Goal: Information Seeking & Learning: Learn about a topic

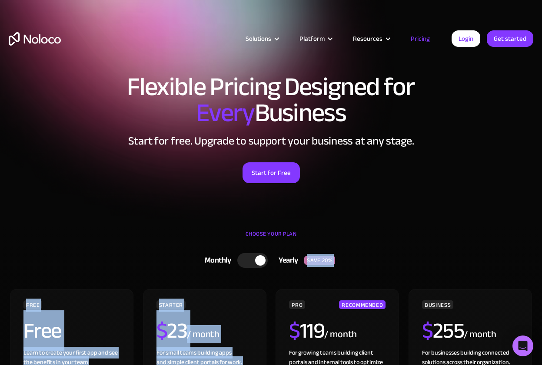
drag, startPoint x: 301, startPoint y: 274, endPoint x: 301, endPoint y: 267, distance: 6.9
click at [301, 259] on div "Yearly" at bounding box center [286, 260] width 36 height 13
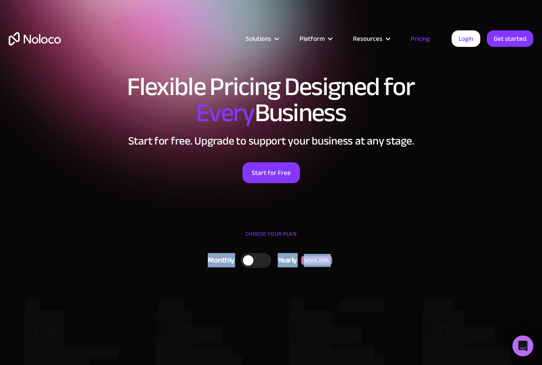
click at [301, 259] on div "Yearly" at bounding box center [286, 260] width 30 height 13
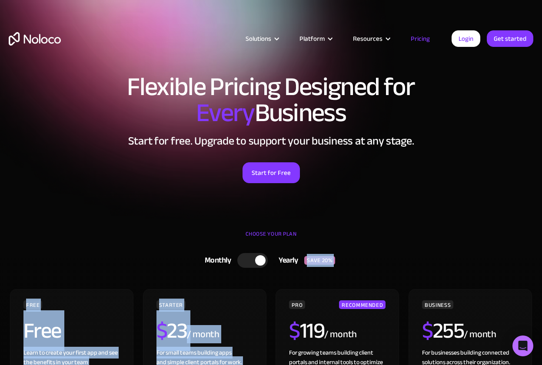
click at [302, 253] on link "Monthly Yearly SAVE 20%" at bounding box center [271, 260] width 262 height 23
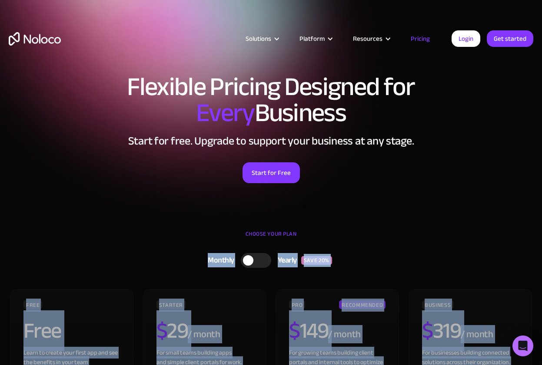
click at [302, 251] on link "Monthly Yearly SAVE 20%" at bounding box center [271, 260] width 262 height 23
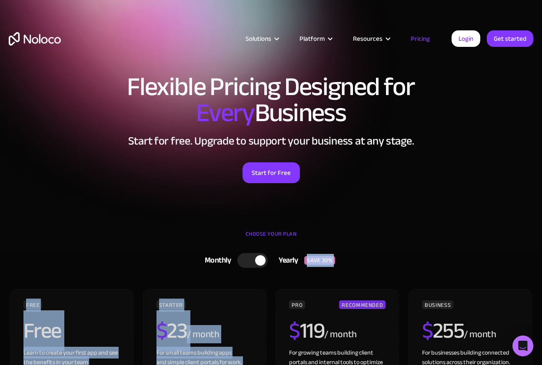
click at [302, 251] on link "Monthly Yearly SAVE 20%" at bounding box center [271, 260] width 262 height 23
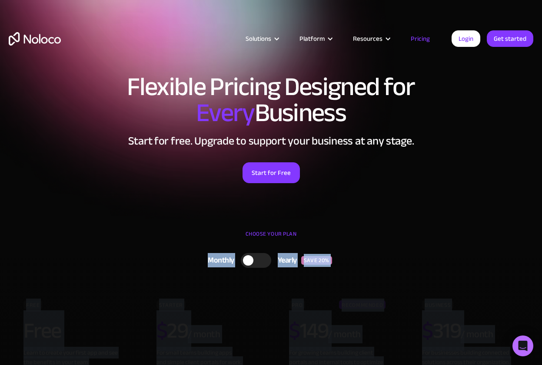
click at [302, 251] on link "Monthly Yearly SAVE 20%" at bounding box center [271, 260] width 262 height 23
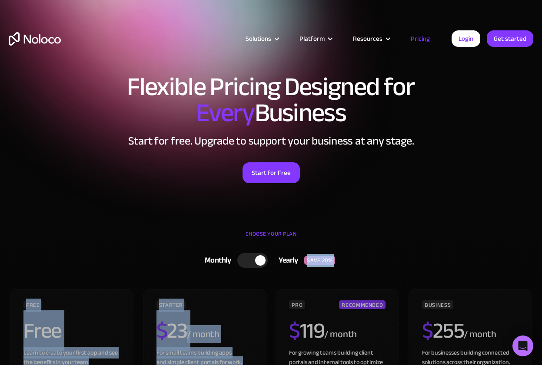
click at [302, 251] on link "Monthly Yearly SAVE 20%" at bounding box center [271, 260] width 262 height 23
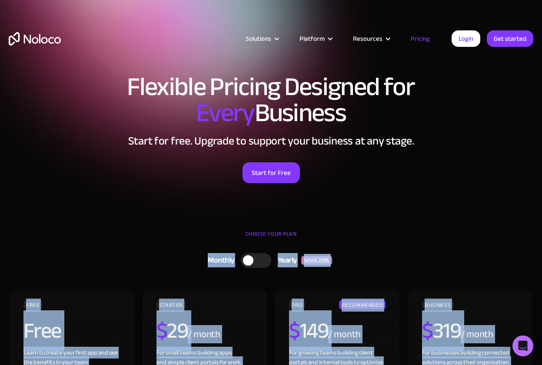
click at [302, 251] on link "Monthly Yearly SAVE 20%" at bounding box center [271, 260] width 262 height 23
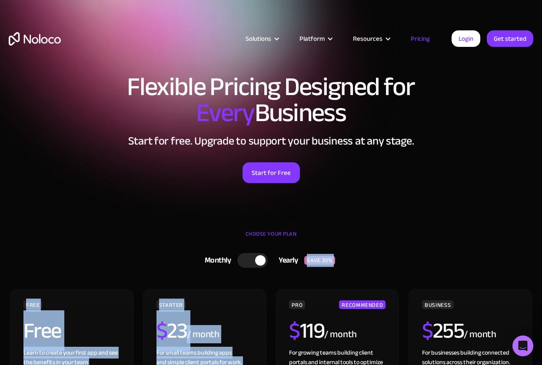
click at [306, 249] on link "Monthly Yearly SAVE 20%" at bounding box center [271, 260] width 262 height 23
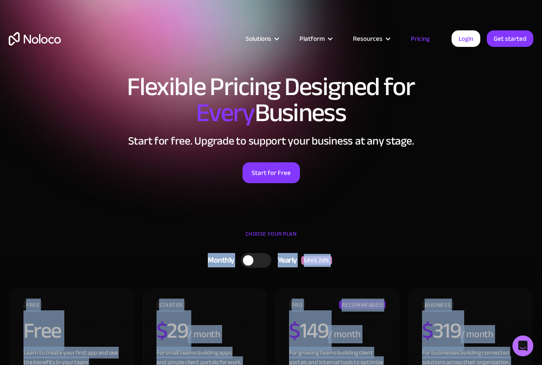
click at [306, 249] on link "Monthly Yearly SAVE 20%" at bounding box center [271, 260] width 262 height 23
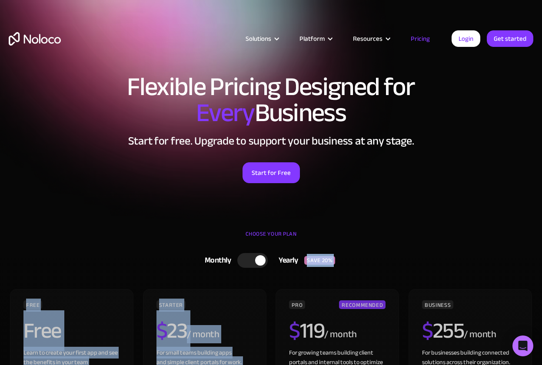
click at [306, 249] on link "Monthly Yearly SAVE 20%" at bounding box center [271, 260] width 262 height 23
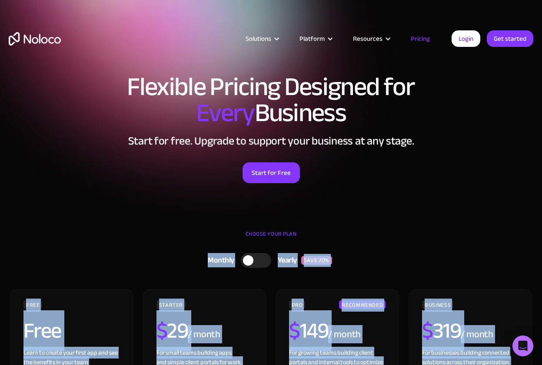
click at [306, 249] on link "Monthly Yearly SAVE 20%" at bounding box center [271, 260] width 262 height 23
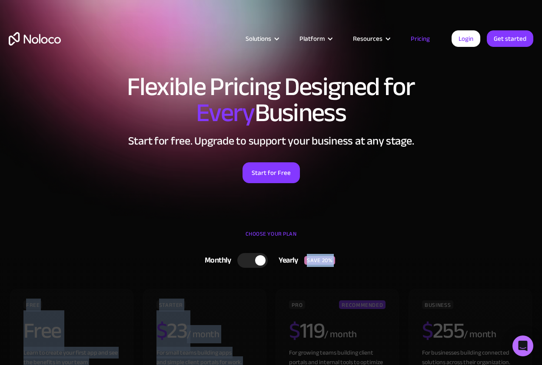
click at [306, 249] on link "Monthly Yearly SAVE 20%" at bounding box center [271, 260] width 262 height 23
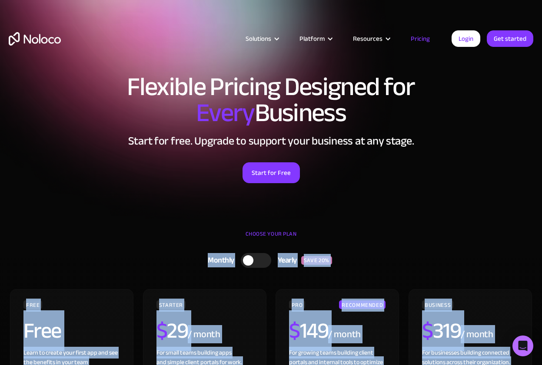
drag, startPoint x: 306, startPoint y: 249, endPoint x: 299, endPoint y: 249, distance: 7.4
click at [299, 249] on link "Monthly Yearly SAVE 20%" at bounding box center [271, 260] width 262 height 23
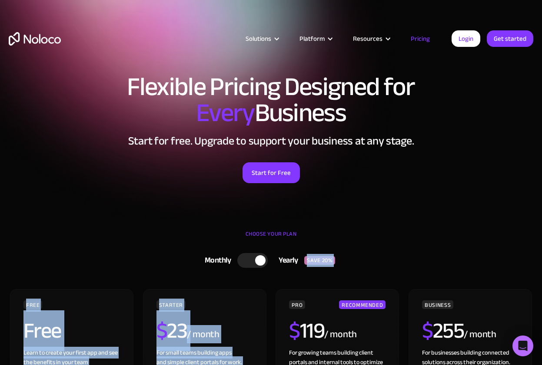
drag, startPoint x: 299, startPoint y: 249, endPoint x: 295, endPoint y: 247, distance: 4.7
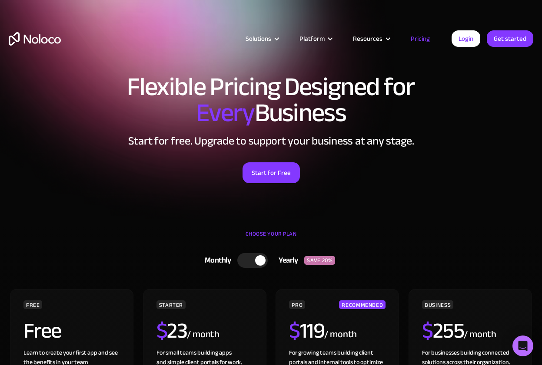
drag, startPoint x: 295, startPoint y: 247, endPoint x: 295, endPoint y: 241, distance: 5.6
click at [295, 242] on div "CHOOSE YOUR PLAN" at bounding box center [271, 239] width 524 height 22
drag, startPoint x: 295, startPoint y: 241, endPoint x: 301, endPoint y: 241, distance: 6.1
click at [301, 241] on div "CHOOSE YOUR PLAN" at bounding box center [271, 239] width 524 height 22
drag, startPoint x: 301, startPoint y: 241, endPoint x: 235, endPoint y: 262, distance: 69.9
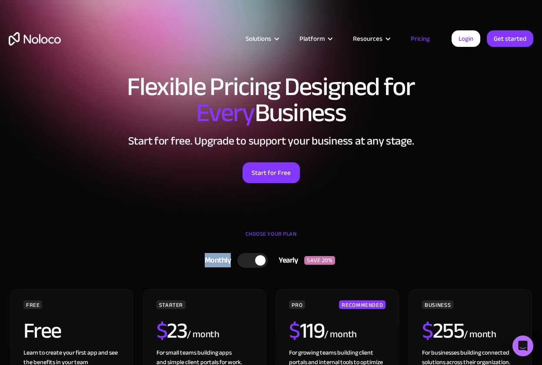
click at [235, 262] on div "Monthly" at bounding box center [216, 260] width 44 height 13
click at [235, 262] on div "Monthly" at bounding box center [219, 260] width 44 height 13
drag, startPoint x: 235, startPoint y: 247, endPoint x: 238, endPoint y: 242, distance: 5.4
click at [238, 243] on div "CHOOSE YOUR PLAN" at bounding box center [271, 239] width 524 height 22
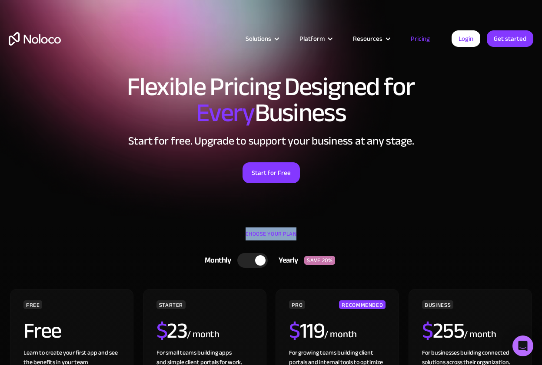
drag, startPoint x: 238, startPoint y: 242, endPoint x: 238, endPoint y: 235, distance: 7.0
click at [238, 236] on div "CHOOSE YOUR PLAN" at bounding box center [271, 239] width 524 height 22
drag, startPoint x: 238, startPoint y: 235, endPoint x: 241, endPoint y: 231, distance: 5.2
click at [241, 231] on div "CHOOSE YOUR PLAN" at bounding box center [271, 239] width 524 height 22
drag, startPoint x: 241, startPoint y: 231, endPoint x: 244, endPoint y: 226, distance: 5.9
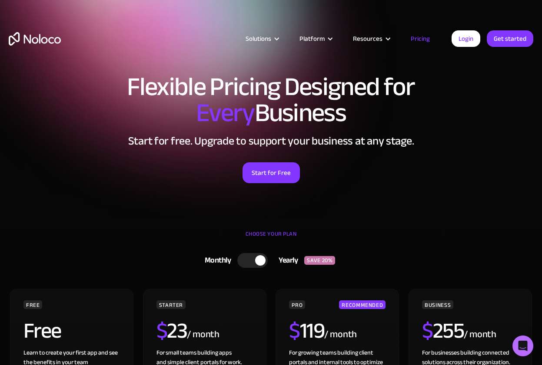
drag, startPoint x: 244, startPoint y: 226, endPoint x: 250, endPoint y: 216, distance: 11.5
drag, startPoint x: 250, startPoint y: 216, endPoint x: 253, endPoint y: 212, distance: 5.9
click at [253, 212] on section "Flexible Pricing Designed for Every Business Start for free. Upgrade to support…" at bounding box center [271, 109] width 542 height 219
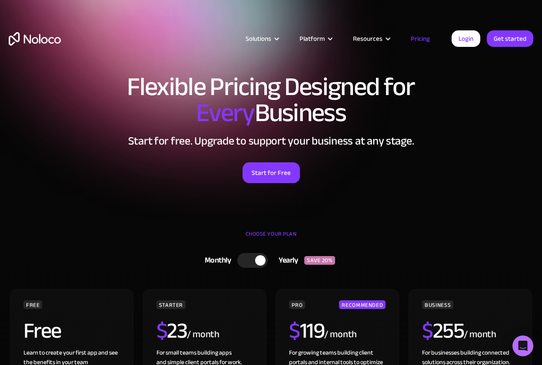
drag, startPoint x: 253, startPoint y: 212, endPoint x: 258, endPoint y: 203, distance: 9.8
click at [258, 203] on section "Flexible Pricing Designed for Every Business Start for free. Upgrade to support…" at bounding box center [271, 109] width 542 height 219
click at [261, 201] on div "Flexible Pricing Designed for Every Business Start for free. Upgrade to support…" at bounding box center [271, 137] width 542 height 144
drag, startPoint x: 261, startPoint y: 201, endPoint x: 264, endPoint y: 197, distance: 4.7
click at [264, 197] on div "Flexible Pricing Designed for Every Business Start for free. Upgrade to support…" at bounding box center [271, 137] width 542 height 144
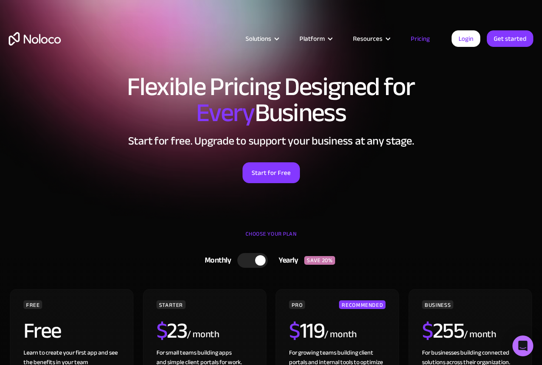
click at [265, 195] on div "Flexible Pricing Designed for Every Business Start for free. Upgrade to support…" at bounding box center [271, 137] width 542 height 144
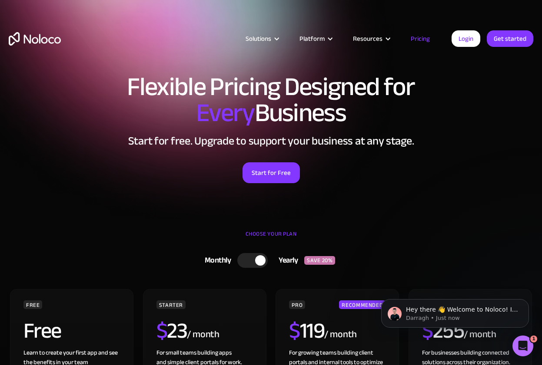
drag, startPoint x: 311, startPoint y: 98, endPoint x: 313, endPoint y: 93, distance: 6.0
click at [313, 93] on h1 "Flexible Pricing Designed for Every Business" at bounding box center [271, 100] width 524 height 52
click at [313, 89] on h1 "Flexible Pricing Designed for Every Business" at bounding box center [271, 100] width 524 height 52
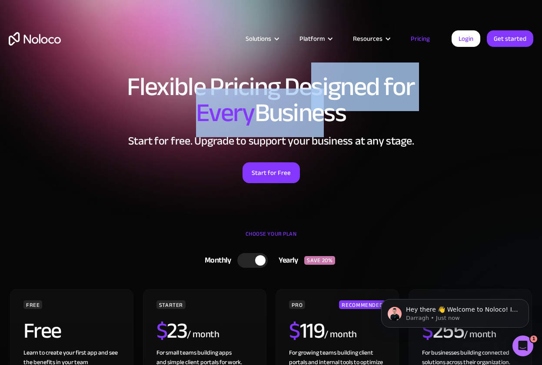
click at [313, 87] on h1 "Flexible Pricing Designed for Every Business" at bounding box center [271, 100] width 524 height 52
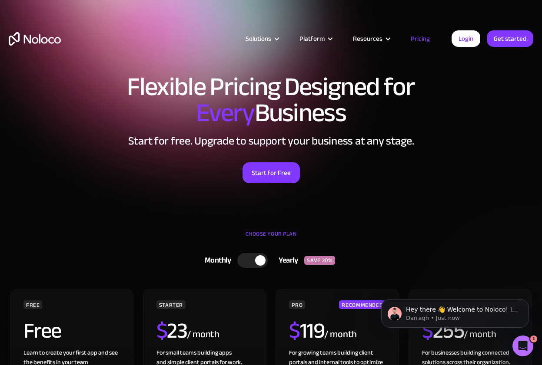
click at [313, 84] on h1 "Flexible Pricing Designed for Every Business" at bounding box center [271, 100] width 524 height 52
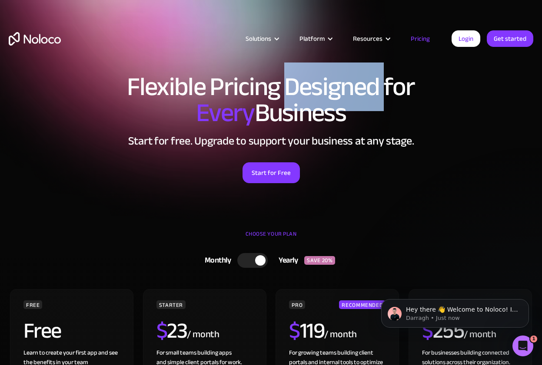
click at [313, 84] on h1 "Flexible Pricing Designed for Every Business" at bounding box center [271, 100] width 524 height 52
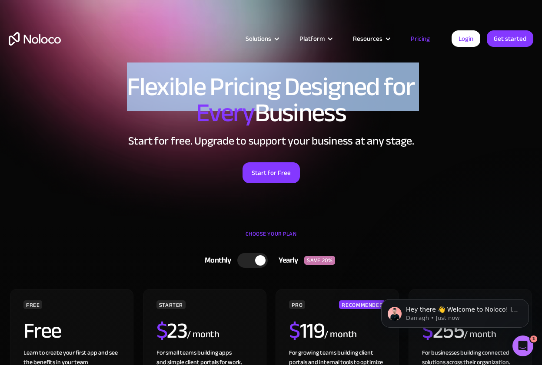
click at [313, 83] on h1 "Flexible Pricing Designed for Every Business" at bounding box center [271, 100] width 524 height 52
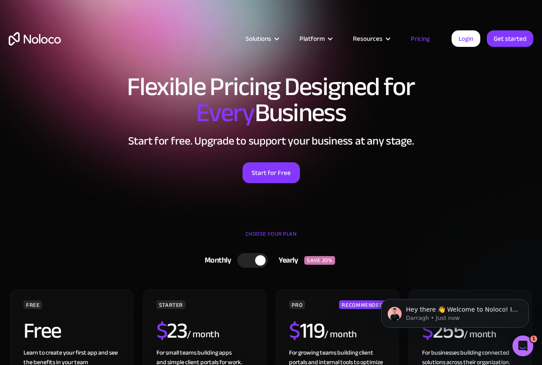
click at [313, 82] on h1 "Flexible Pricing Designed for Every Business" at bounding box center [271, 100] width 524 height 52
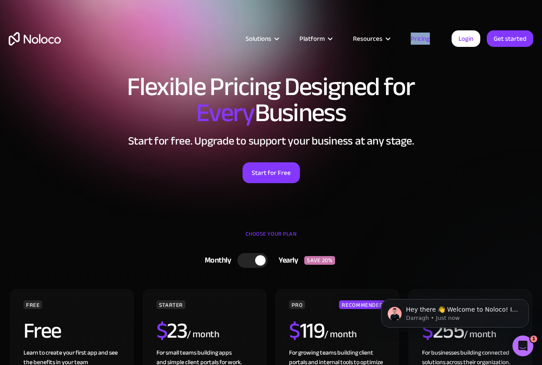
click at [317, 81] on div "Solutions Use Cases Business Types Project Management Keep track of customers, …" at bounding box center [271, 41] width 542 height 82
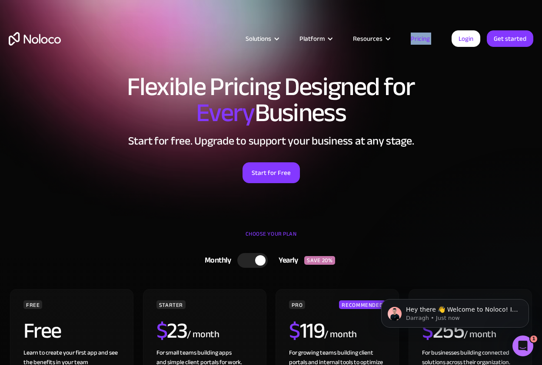
click at [317, 79] on div "Solutions Use Cases Business Types Project Management Keep track of customers, …" at bounding box center [271, 41] width 542 height 82
drag, startPoint x: 317, startPoint y: 79, endPoint x: 321, endPoint y: 73, distance: 7.8
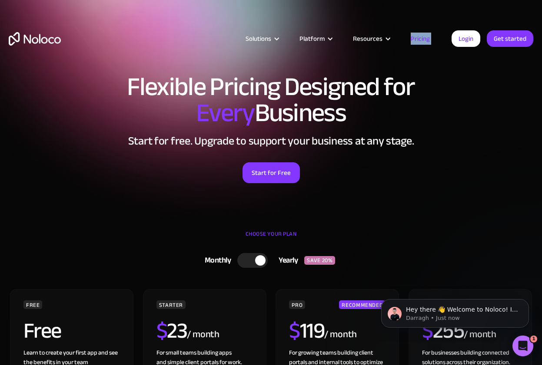
click at [321, 73] on div "Solutions Use Cases Business Types Project Management Keep track of customers, …" at bounding box center [271, 41] width 542 height 82
click at [329, 48] on div "Solutions Use Cases Business Types Project Management Keep track of customers, …" at bounding box center [271, 47] width 542 height 51
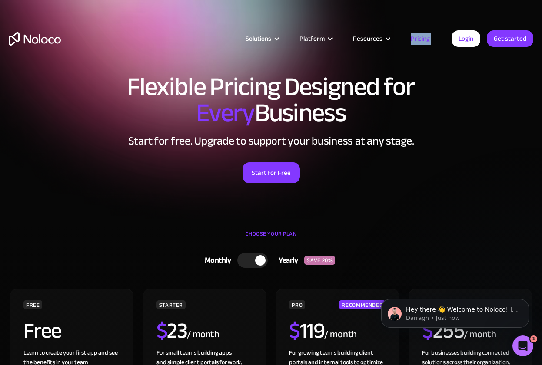
click at [329, 48] on div "Solutions Use Cases Business Types Project Management Keep track of customers, …" at bounding box center [271, 47] width 542 height 51
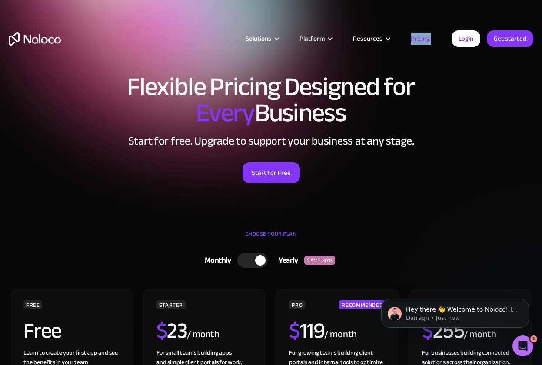
click at [329, 48] on div "Solutions Use Cases Business Types Project Management Keep track of customers, …" at bounding box center [271, 47] width 542 height 51
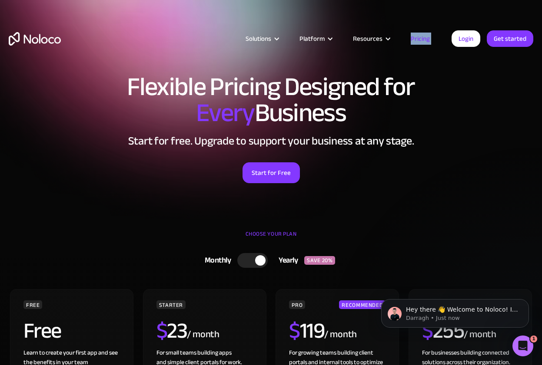
click at [329, 48] on div "Solutions Use Cases Business Types Project Management Keep track of customers, …" at bounding box center [271, 47] width 542 height 51
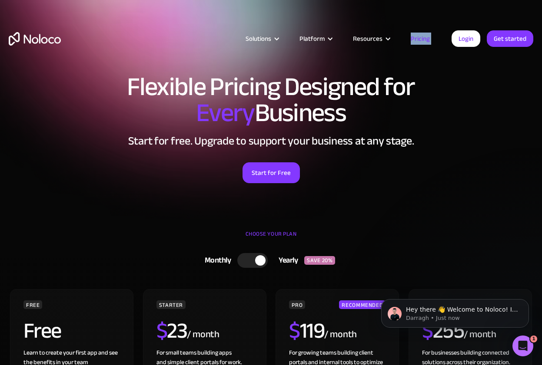
click at [329, 48] on div "Solutions Use Cases Business Types Project Management Keep track of customers, …" at bounding box center [271, 47] width 542 height 51
click at [329, 46] on div "Solutions Use Cases Business Types Project Management Keep track of customers, …" at bounding box center [271, 47] width 542 height 51
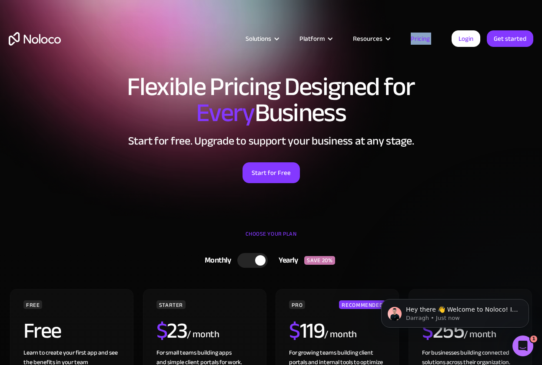
click at [329, 46] on div "Solutions Use Cases Business Types Project Management Keep track of customers, …" at bounding box center [271, 47] width 542 height 51
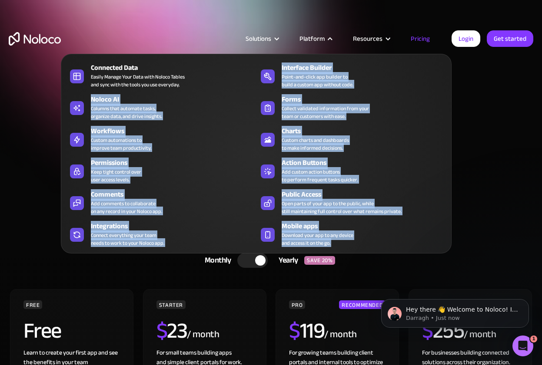
click at [329, 43] on div "Solutions Use Cases Business Types Project Management Keep track of customers, …" at bounding box center [271, 47] width 542 height 51
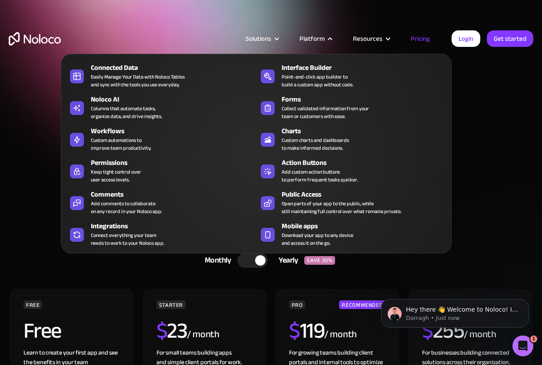
click at [329, 43] on div "Platform Connected Data Easily Manage Your Data with Noloco Tables and sync wit…" at bounding box center [314, 38] width 53 height 11
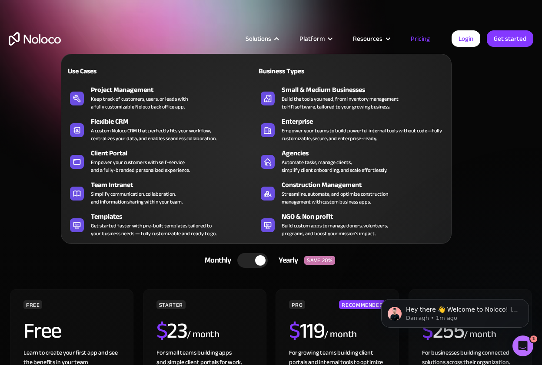
drag, startPoint x: 285, startPoint y: 50, endPoint x: 299, endPoint y: 49, distance: 14.0
click at [299, 49] on nav "Use Cases Business Types Project Management Keep track of customers, users, or …" at bounding box center [256, 143] width 390 height 202
click at [301, 49] on nav "Use Cases Business Types Project Management Keep track of customers, users, or …" at bounding box center [256, 143] width 390 height 202
drag, startPoint x: 301, startPoint y: 49, endPoint x: 306, endPoint y: 49, distance: 4.8
click at [306, 49] on nav "Use Cases Business Types Project Management Keep track of customers, users, or …" at bounding box center [256, 143] width 390 height 202
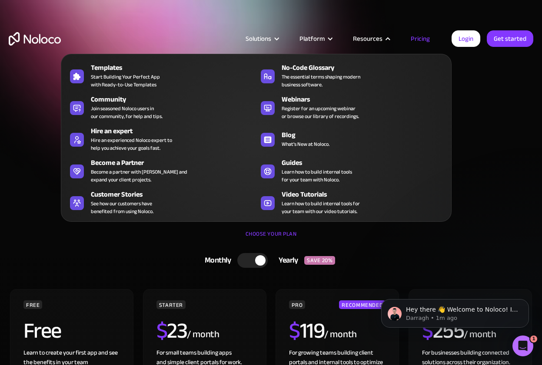
drag, startPoint x: 340, startPoint y: 35, endPoint x: 353, endPoint y: 38, distance: 13.3
click at [353, 38] on article "Solutions Use Cases Business Types Project Management Keep track of customers, …" at bounding box center [256, 38] width 390 height 11
click at [355, 38] on div "Resources" at bounding box center [371, 38] width 58 height 11
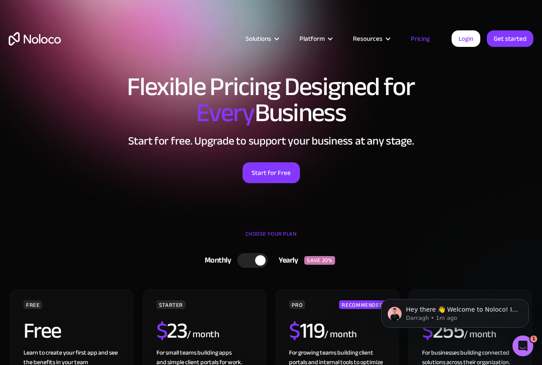
click at [355, 38] on div "Resources" at bounding box center [368, 38] width 30 height 11
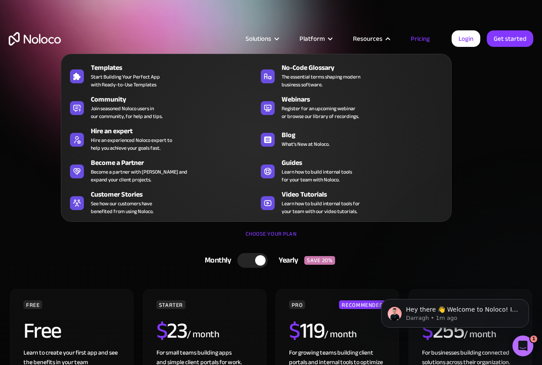
click at [355, 38] on div "Resources" at bounding box center [368, 38] width 30 height 11
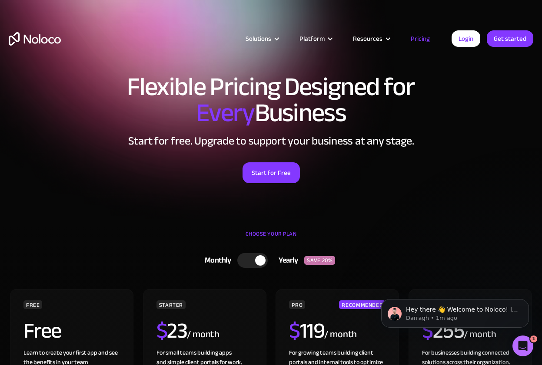
click at [355, 38] on div "Resources" at bounding box center [368, 38] width 30 height 11
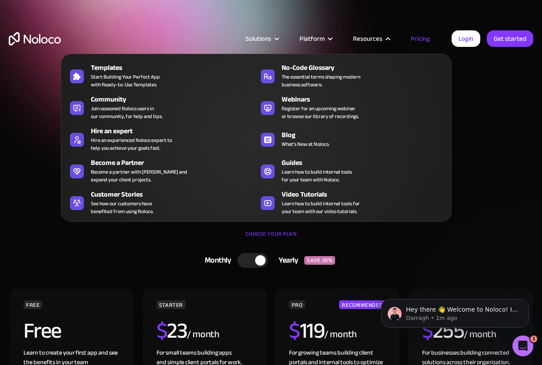
click at [355, 38] on div "Resources" at bounding box center [368, 38] width 30 height 11
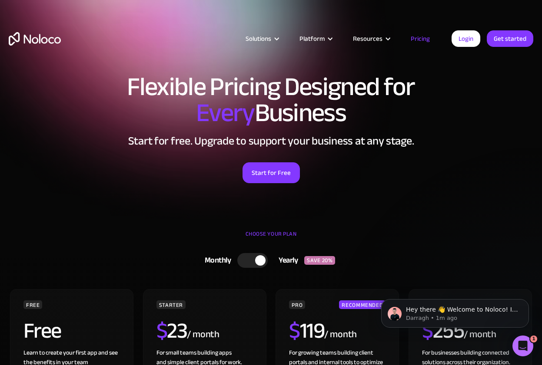
click at [355, 38] on div "Resources" at bounding box center [368, 38] width 30 height 11
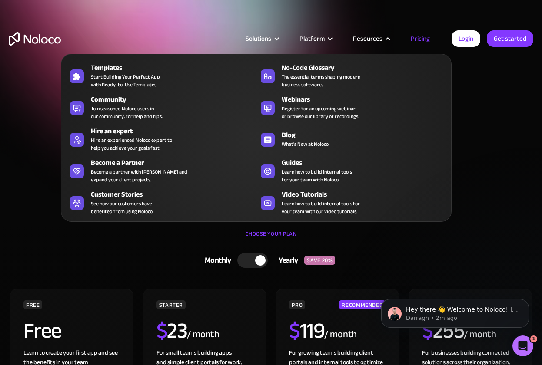
click at [366, 40] on div "Resources" at bounding box center [368, 38] width 30 height 11
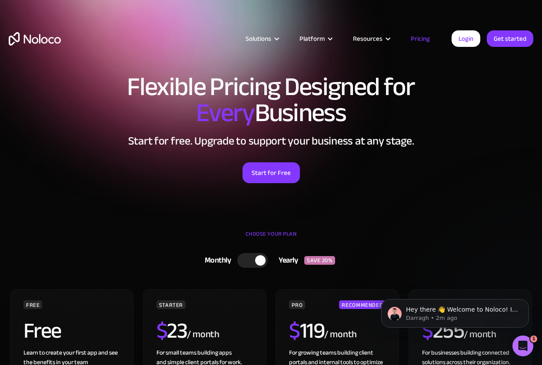
click at [298, 139] on h2 "Start for free. Upgrade to support your business at any stage." at bounding box center [271, 141] width 524 height 13
drag, startPoint x: 291, startPoint y: 157, endPoint x: 289, endPoint y: 162, distance: 5.5
click at [289, 162] on div "Start for Free" at bounding box center [271, 169] width 524 height 27
click at [286, 171] on link "Start for Free" at bounding box center [270, 172] width 57 height 21
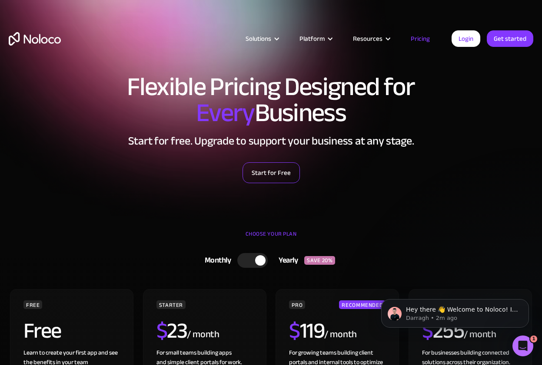
click at [286, 171] on link "Start for Free" at bounding box center [270, 172] width 57 height 21
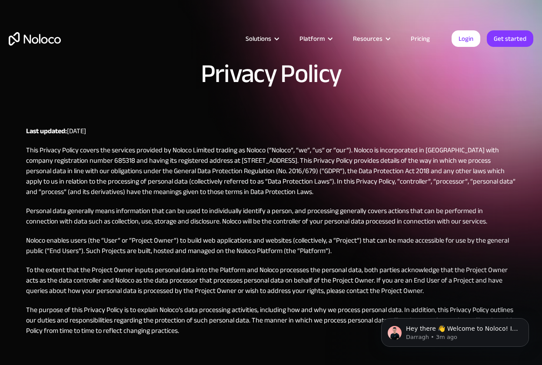
click at [337, 276] on p "To the extent that the Project Owner inputs personal data into the Platform and…" at bounding box center [271, 280] width 490 height 31
click at [337, 275] on p "To the extent that the Project Owner inputs personal data into the Platform and…" at bounding box center [271, 280] width 490 height 31
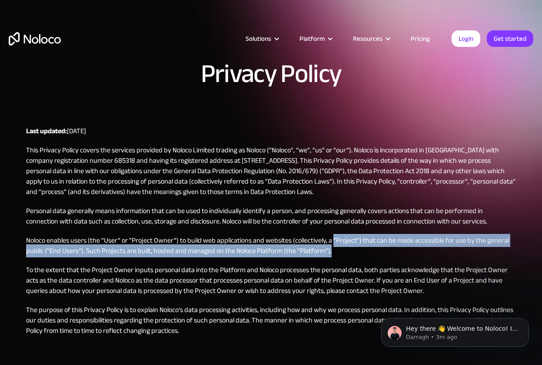
drag, startPoint x: 332, startPoint y: 255, endPoint x: 332, endPoint y: 242, distance: 12.6
click at [332, 242] on p "Noloco enables users (the “User” or “Project Owner”) to build web applications …" at bounding box center [271, 245] width 490 height 21
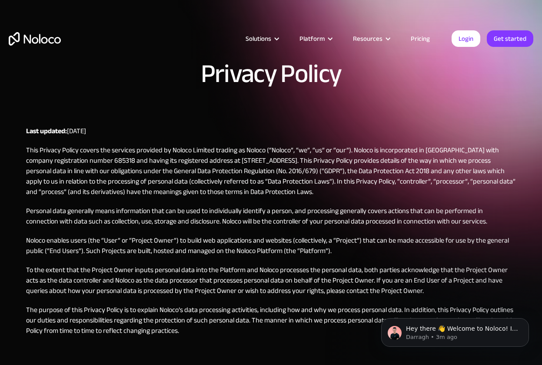
drag, startPoint x: 332, startPoint y: 242, endPoint x: 332, endPoint y: 233, distance: 8.7
click at [332, 236] on p "Noloco enables users (the “User” or “Project Owner”) to build web applications …" at bounding box center [271, 245] width 490 height 21
drag, startPoint x: 332, startPoint y: 233, endPoint x: 332, endPoint y: 218, distance: 14.8
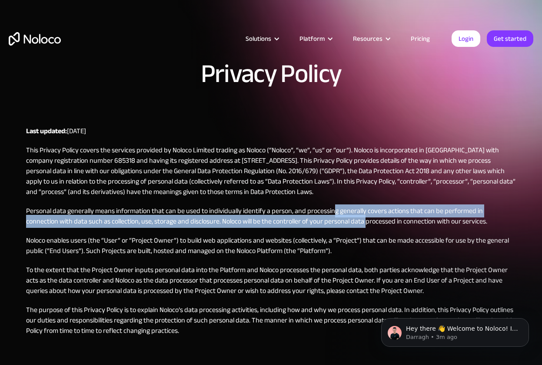
drag, startPoint x: 332, startPoint y: 218, endPoint x: 332, endPoint y: 209, distance: 9.6
click at [332, 209] on p "Personal data generally means information that can be used to individually iden…" at bounding box center [271, 216] width 490 height 21
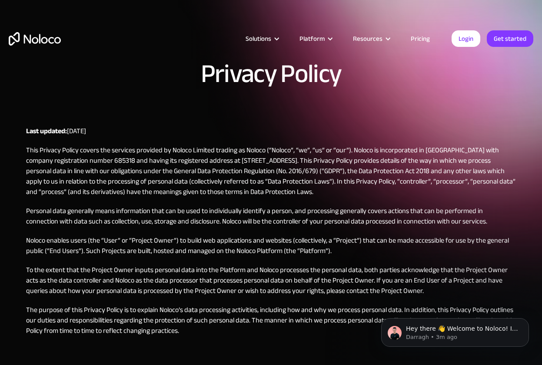
drag, startPoint x: 332, startPoint y: 209, endPoint x: 332, endPoint y: 199, distance: 10.0
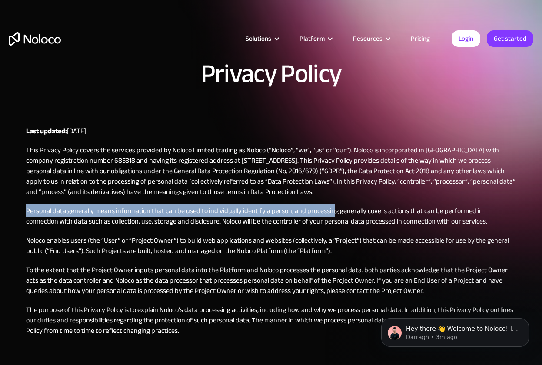
drag, startPoint x: 332, startPoint y: 199, endPoint x: 332, endPoint y: 192, distance: 6.5
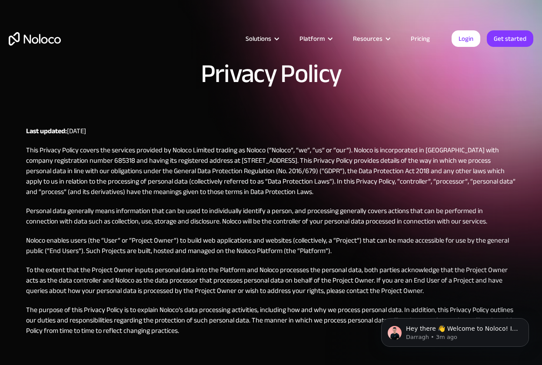
drag, startPoint x: 332, startPoint y: 189, endPoint x: 332, endPoint y: 183, distance: 6.5
click at [332, 185] on p "This Privacy Policy covers the services provided by Noloco Limited trading as N…" at bounding box center [271, 171] width 490 height 52
drag, startPoint x: 332, startPoint y: 183, endPoint x: 332, endPoint y: 177, distance: 5.6
click at [332, 177] on p "This Privacy Policy covers the services provided by Noloco Limited trading as N…" at bounding box center [271, 171] width 490 height 52
drag, startPoint x: 332, startPoint y: 173, endPoint x: 332, endPoint y: 166, distance: 7.4
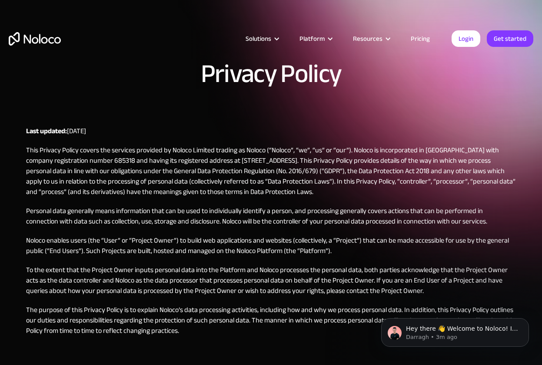
click at [332, 169] on p "This Privacy Policy covers the services provided by Noloco Limited trading as N…" at bounding box center [271, 171] width 490 height 52
click at [332, 165] on p "This Privacy Policy covers the services provided by Noloco Limited trading as N…" at bounding box center [271, 171] width 490 height 52
drag, startPoint x: 332, startPoint y: 160, endPoint x: 332, endPoint y: 152, distance: 8.7
click at [332, 155] on p "This Privacy Policy covers the services provided by Noloco Limited trading as N…" at bounding box center [271, 171] width 490 height 52
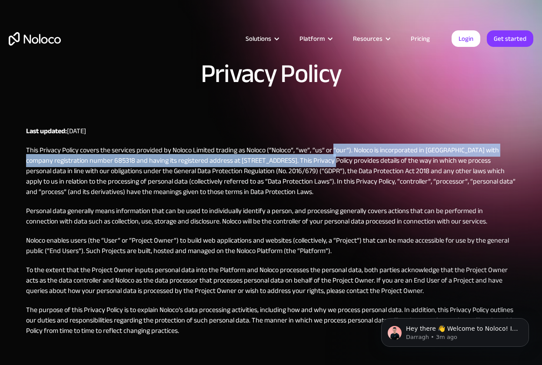
drag, startPoint x: 332, startPoint y: 154, endPoint x: 332, endPoint y: 147, distance: 7.4
click at [332, 151] on p "This Privacy Policy covers the services provided by Noloco Limited trading as N…" at bounding box center [271, 171] width 490 height 52
drag, startPoint x: 332, startPoint y: 147, endPoint x: 332, endPoint y: 142, distance: 4.8
click at [332, 146] on p "This Privacy Policy covers the services provided by Noloco Limited trading as N…" at bounding box center [271, 171] width 490 height 52
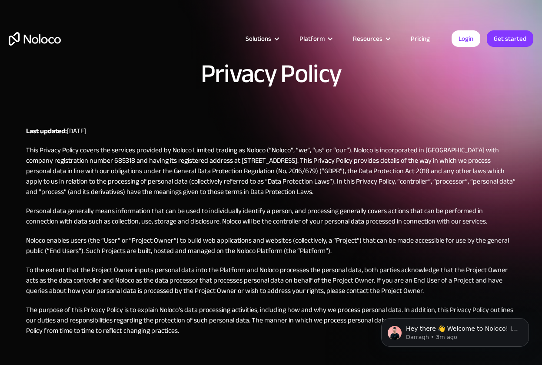
drag, startPoint x: 332, startPoint y: 142, endPoint x: 332, endPoint y: 137, distance: 5.2
drag, startPoint x: 332, startPoint y: 132, endPoint x: 332, endPoint y: 128, distance: 4.8
click at [332, 130] on p "Last updated: 12th June 2024" at bounding box center [271, 131] width 490 height 10
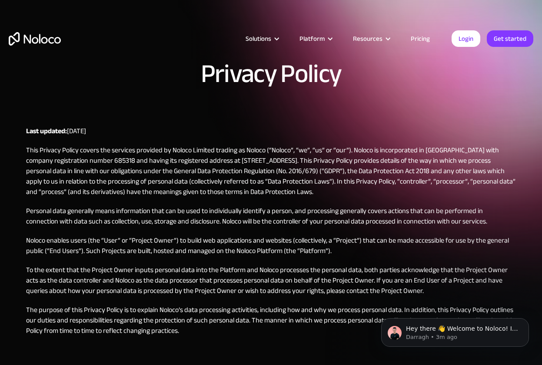
drag, startPoint x: 332, startPoint y: 128, endPoint x: 332, endPoint y: 122, distance: 5.2
drag, startPoint x: 332, startPoint y: 122, endPoint x: 332, endPoint y: 116, distance: 6.1
drag, startPoint x: 332, startPoint y: 116, endPoint x: 332, endPoint y: 112, distance: 4.8
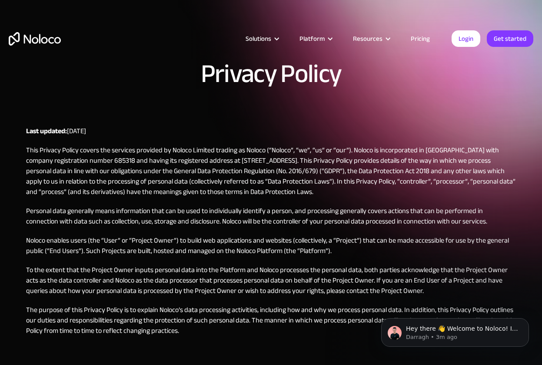
click at [332, 113] on div "Privacy Policy" at bounding box center [271, 89] width 524 height 56
drag, startPoint x: 332, startPoint y: 111, endPoint x: 332, endPoint y: 103, distance: 7.4
click at [332, 106] on div "Privacy Policy" at bounding box center [271, 89] width 524 height 56
drag, startPoint x: 332, startPoint y: 103, endPoint x: 332, endPoint y: 95, distance: 8.3
click at [332, 99] on div "Privacy Policy" at bounding box center [271, 89] width 524 height 56
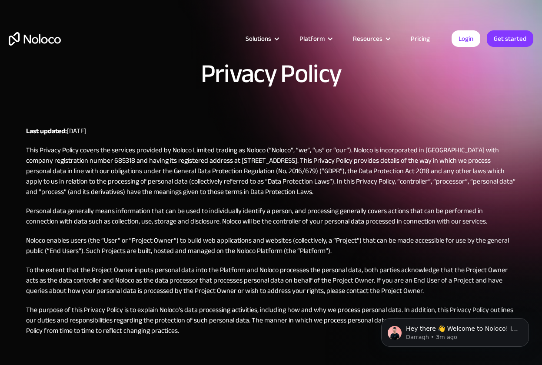
drag, startPoint x: 332, startPoint y: 95, endPoint x: 332, endPoint y: 86, distance: 8.7
click at [332, 87] on h1 "Privacy Policy" at bounding box center [271, 74] width 140 height 26
drag, startPoint x: 332, startPoint y: 86, endPoint x: 332, endPoint y: 80, distance: 6.5
click at [332, 83] on h1 "Privacy Policy" at bounding box center [271, 74] width 140 height 26
click at [332, 77] on div "Solutions Use Cases Business Types Project Management Keep track of customers, …" at bounding box center [271, 41] width 542 height 82
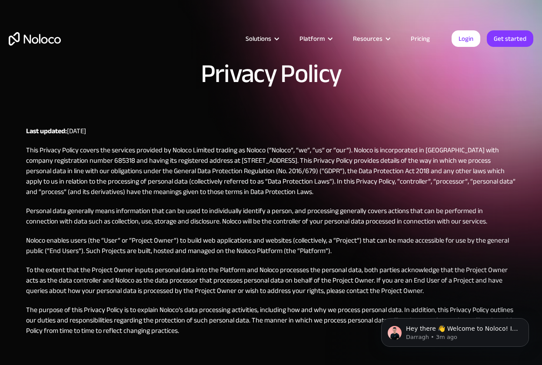
click at [332, 74] on div "Solutions Use Cases Business Types Project Management Keep track of customers, …" at bounding box center [271, 41] width 542 height 82
drag, startPoint x: 332, startPoint y: 73, endPoint x: 332, endPoint y: 68, distance: 4.8
click at [332, 70] on div "Solutions Use Cases Business Types Project Management Keep track of customers, …" at bounding box center [271, 47] width 542 height 51
drag, startPoint x: 332, startPoint y: 68, endPoint x: 332, endPoint y: 61, distance: 6.5
click at [332, 65] on div "Solutions Use Cases Business Types Project Management Keep track of customers, …" at bounding box center [271, 47] width 542 height 51
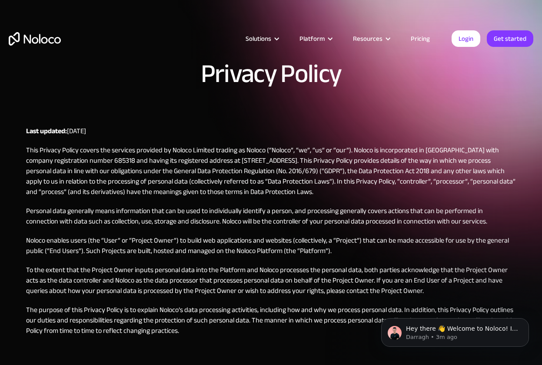
drag, startPoint x: 332, startPoint y: 61, endPoint x: 332, endPoint y: 54, distance: 7.4
click at [332, 58] on div "Solutions Use Cases Business Types Project Management Keep track of customers, …" at bounding box center [271, 47] width 542 height 51
click at [332, 53] on div "Solutions Use Cases Business Types Project Management Keep track of customers, …" at bounding box center [271, 47] width 542 height 51
click at [332, 49] on div "Solutions Use Cases Business Types Project Management Keep track of customers, …" at bounding box center [271, 47] width 542 height 51
click at [332, 47] on div "Solutions Use Cases Business Types Project Management Keep track of customers, …" at bounding box center [271, 47] width 542 height 51
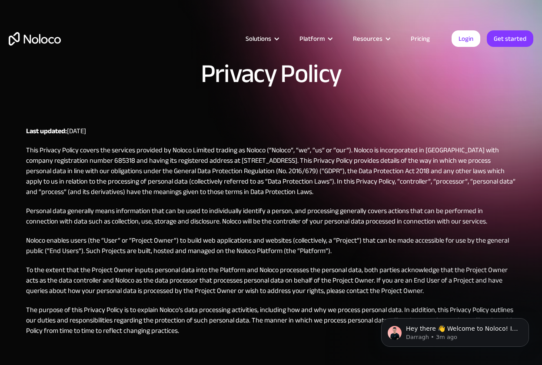
click at [332, 44] on div "Solutions Use Cases Business Types Project Management Keep track of customers, …" at bounding box center [271, 47] width 542 height 51
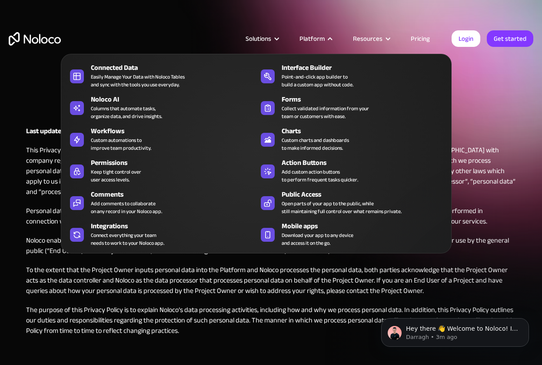
click at [332, 42] on nav "Connected Data Easily Manage Your Data with Noloco Tables and sync with the too…" at bounding box center [256, 148] width 390 height 212
click at [332, 40] on div at bounding box center [330, 39] width 7 height 7
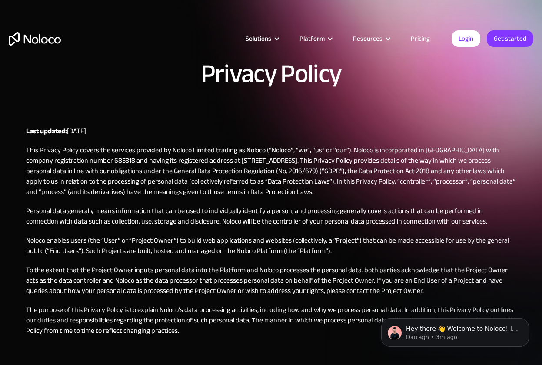
click at [332, 38] on div at bounding box center [330, 39] width 7 height 7
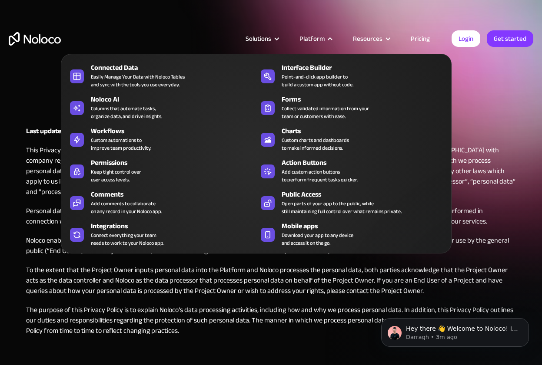
click at [332, 38] on div at bounding box center [330, 39] width 7 height 7
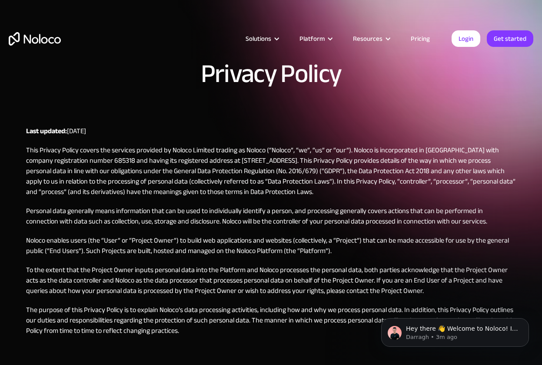
click at [332, 38] on div at bounding box center [330, 39] width 7 height 7
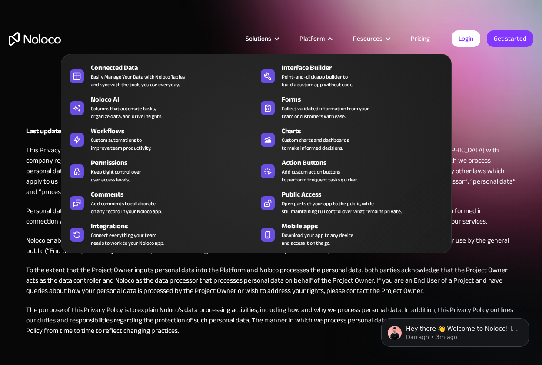
click at [332, 38] on div at bounding box center [330, 39] width 7 height 7
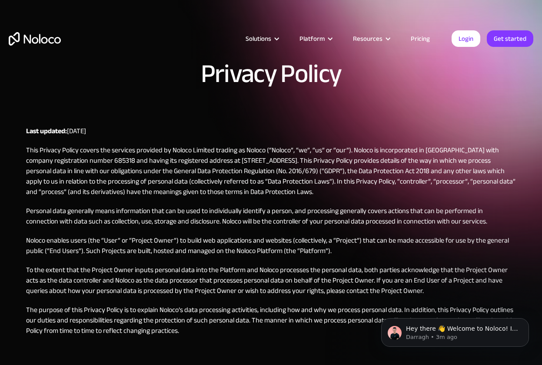
click at [332, 37] on div at bounding box center [330, 39] width 7 height 7
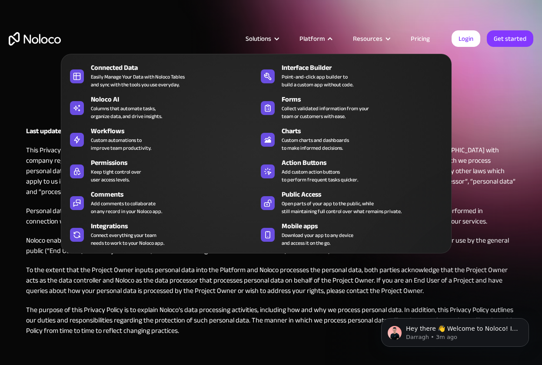
click at [332, 36] on div at bounding box center [330, 39] width 7 height 7
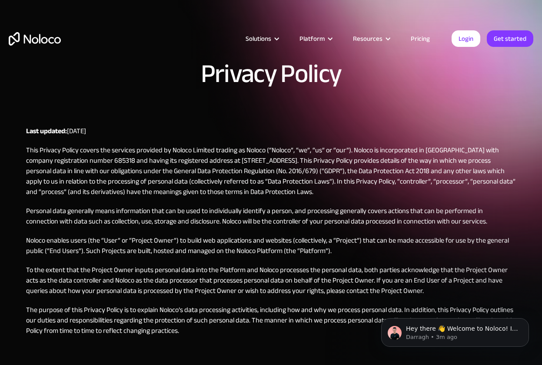
click at [332, 34] on div "Platform" at bounding box center [314, 38] width 53 height 11
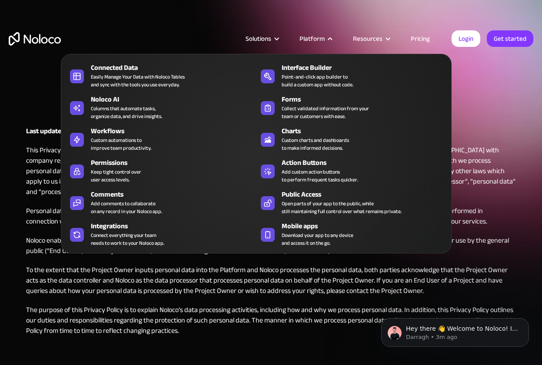
click at [332, 34] on div "Platform" at bounding box center [314, 38] width 53 height 11
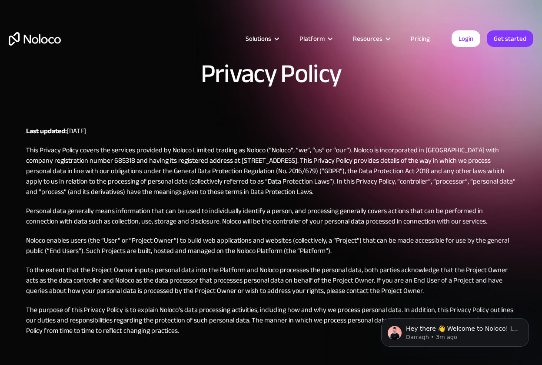
click at [332, 34] on div "Platform" at bounding box center [314, 38] width 53 height 11
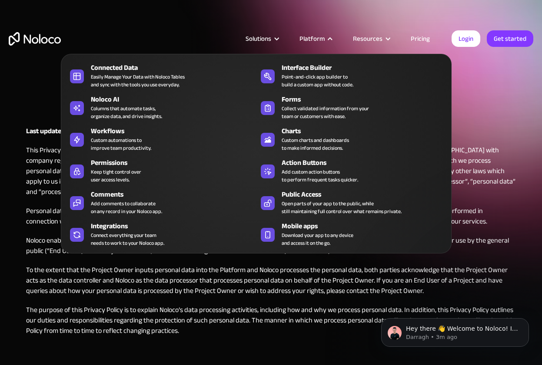
click at [332, 34] on div "Platform" at bounding box center [314, 38] width 53 height 11
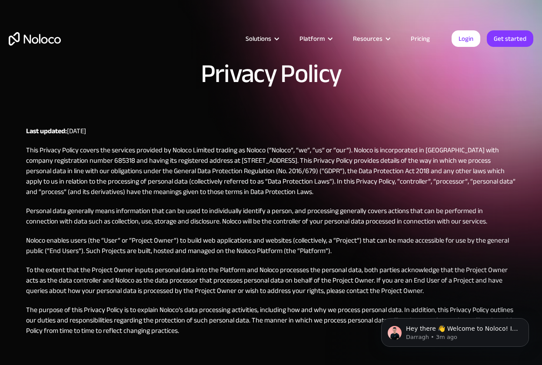
click at [332, 34] on div "Platform" at bounding box center [314, 38] width 53 height 11
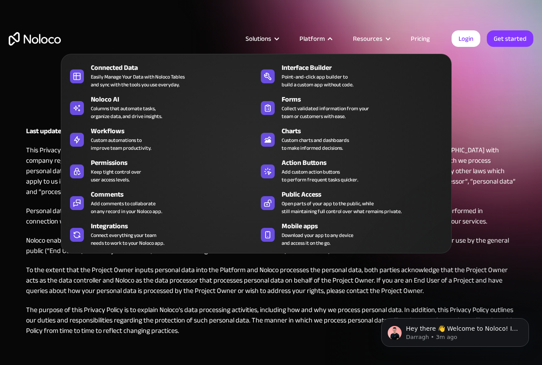
click at [332, 34] on div "Platform" at bounding box center [314, 38] width 53 height 11
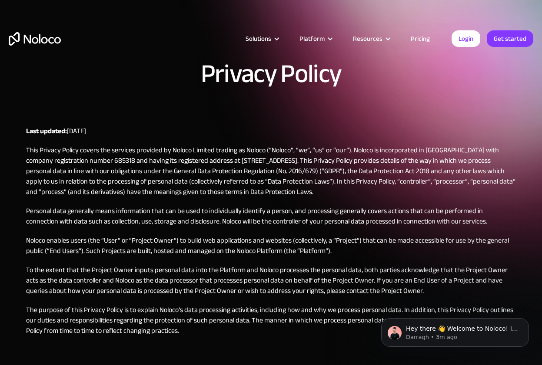
click at [332, 34] on div "Platform" at bounding box center [314, 38] width 53 height 11
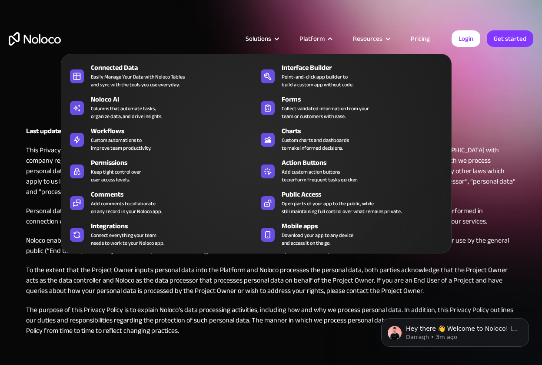
click at [332, 34] on div "Platform" at bounding box center [314, 38] width 53 height 11
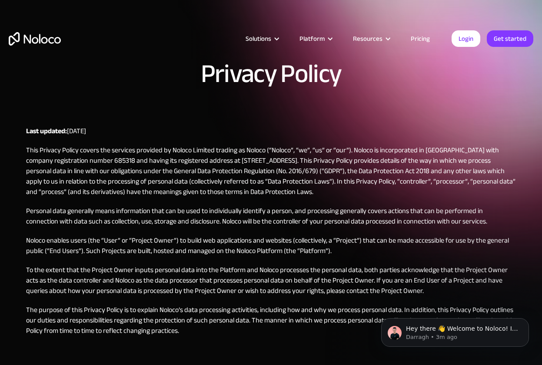
click at [331, 34] on div "Platform" at bounding box center [314, 38] width 53 height 11
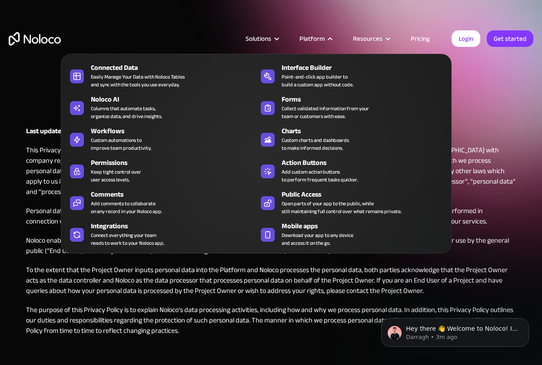
click at [331, 34] on div "Platform" at bounding box center [314, 38] width 53 height 11
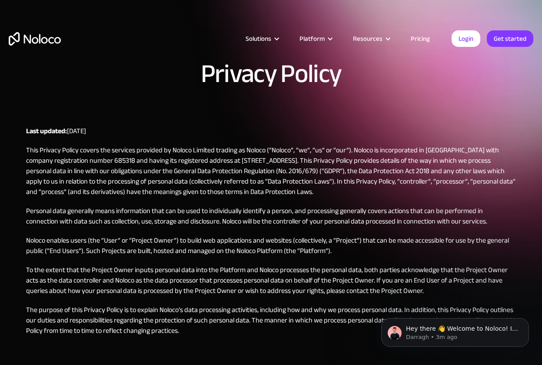
click at [331, 34] on div "Platform" at bounding box center [314, 38] width 53 height 11
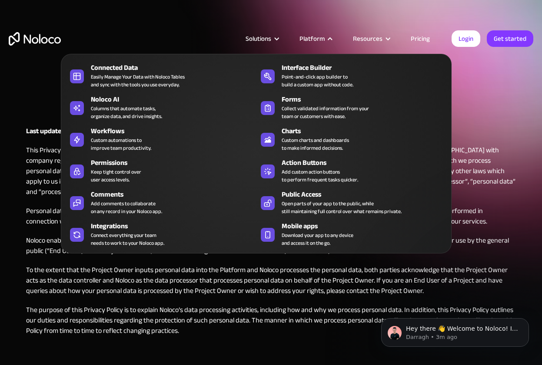
click at [331, 34] on div "Platform" at bounding box center [314, 38] width 53 height 11
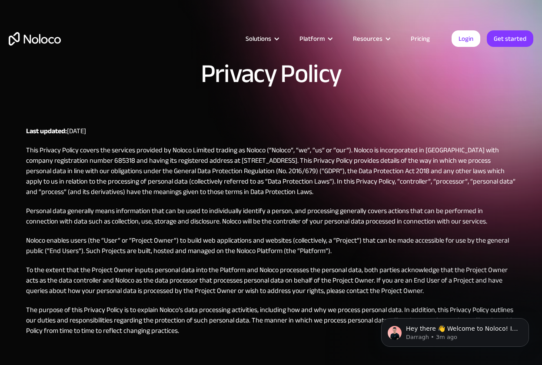
click at [331, 34] on div "Platform" at bounding box center [314, 38] width 53 height 11
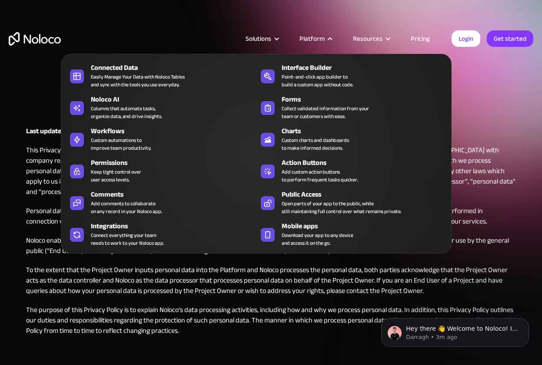
click at [331, 34] on div "Platform" at bounding box center [314, 38] width 53 height 11
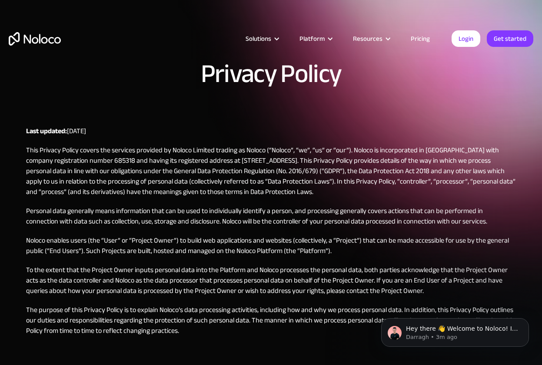
click at [331, 34] on div "Platform" at bounding box center [314, 38] width 53 height 11
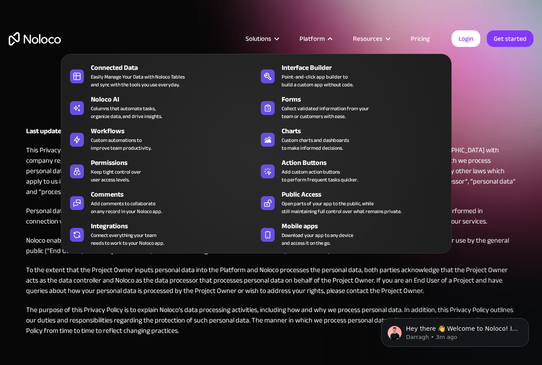
click at [329, 37] on div at bounding box center [330, 39] width 7 height 7
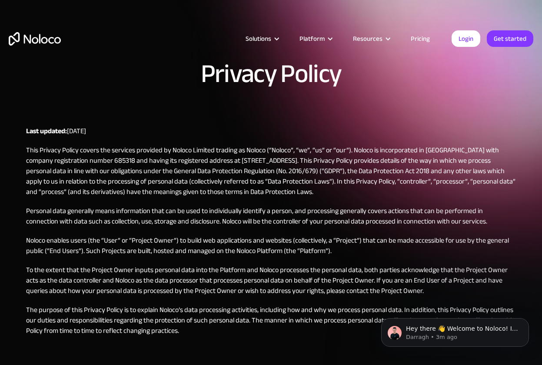
click at [327, 37] on div "Platform" at bounding box center [314, 38] width 53 height 11
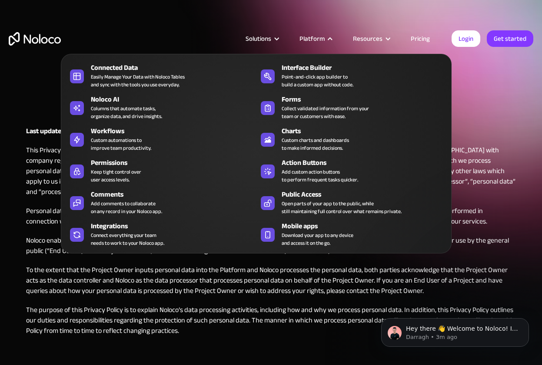
click at [324, 37] on div "Platform" at bounding box center [311, 38] width 25 height 11
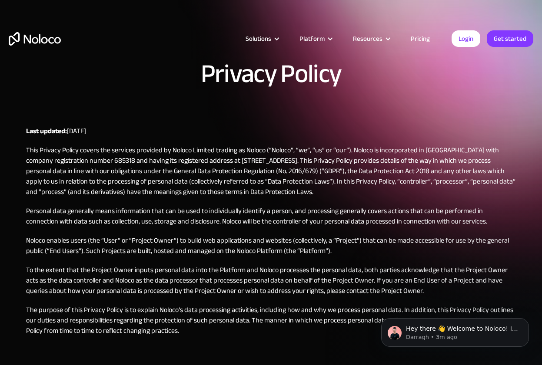
click at [322, 37] on div "Platform" at bounding box center [311, 38] width 25 height 11
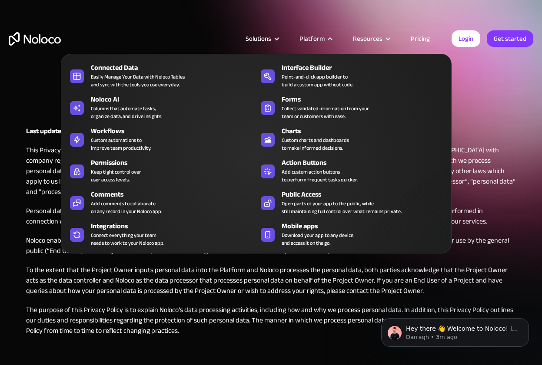
click at [320, 37] on div "Platform" at bounding box center [311, 38] width 25 height 11
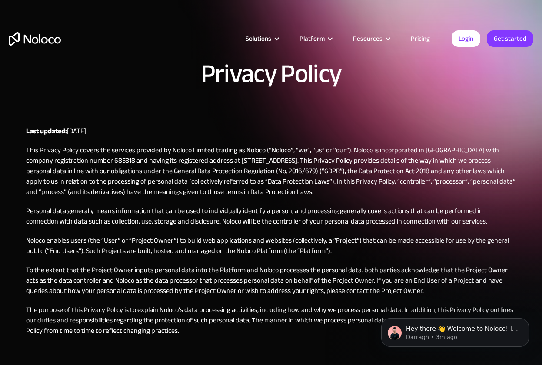
click at [318, 37] on div "Platform" at bounding box center [311, 38] width 25 height 11
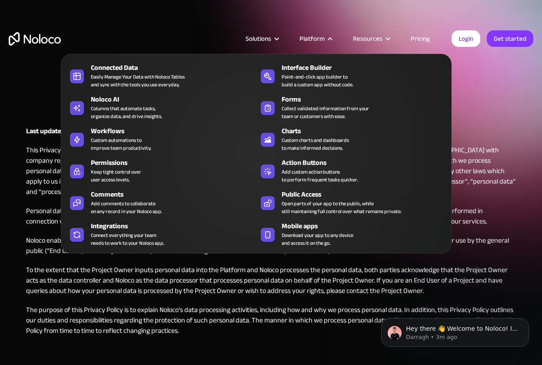
click at [313, 38] on div "Platform" at bounding box center [311, 38] width 25 height 11
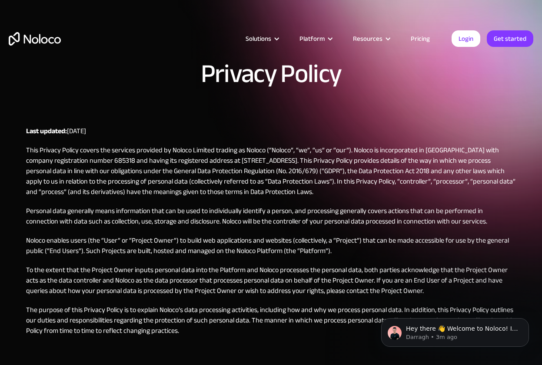
click at [311, 38] on div "Platform" at bounding box center [311, 38] width 25 height 11
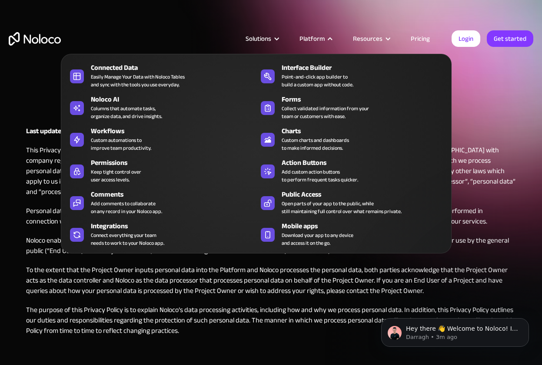
click at [311, 38] on div "Platform" at bounding box center [311, 38] width 25 height 11
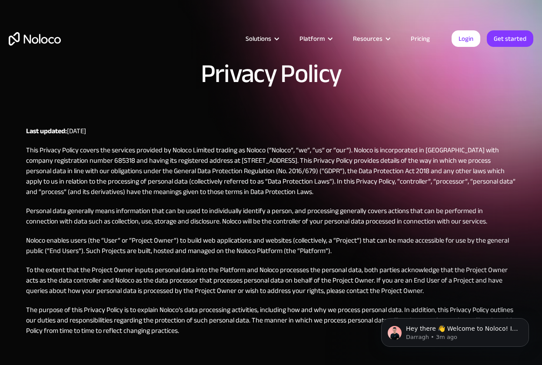
click at [310, 38] on div "Platform" at bounding box center [311, 38] width 25 height 11
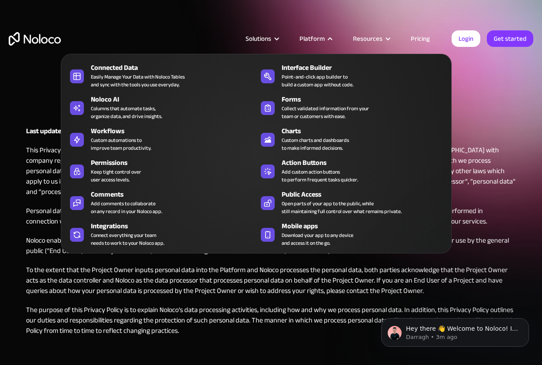
click at [309, 38] on div "Platform" at bounding box center [311, 38] width 25 height 11
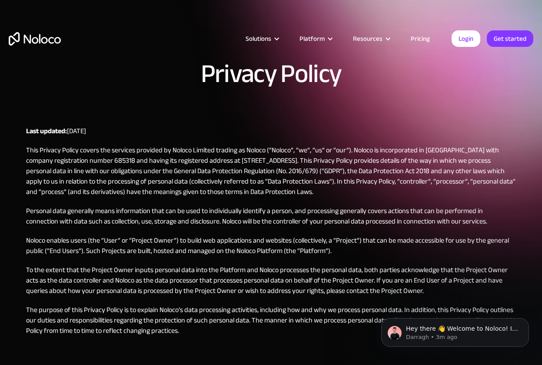
click at [308, 38] on div "Platform" at bounding box center [311, 38] width 25 height 11
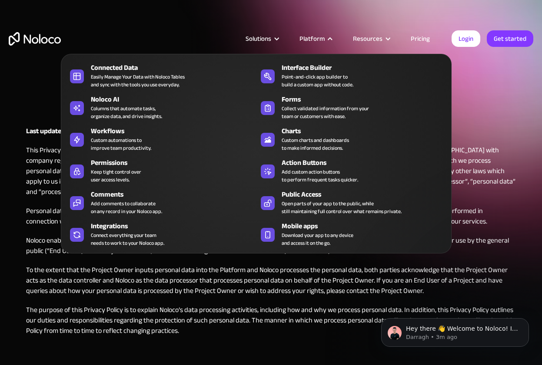
click at [308, 38] on div "Platform" at bounding box center [311, 38] width 25 height 11
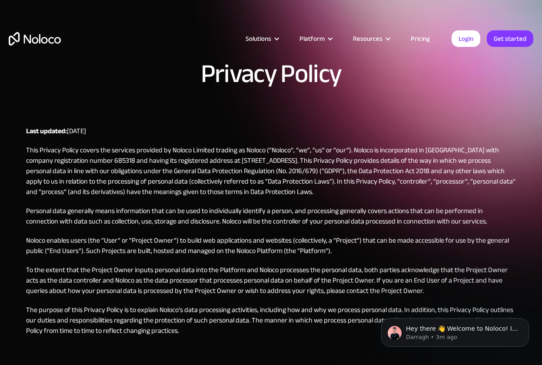
click at [306, 38] on div "Platform" at bounding box center [311, 38] width 25 height 11
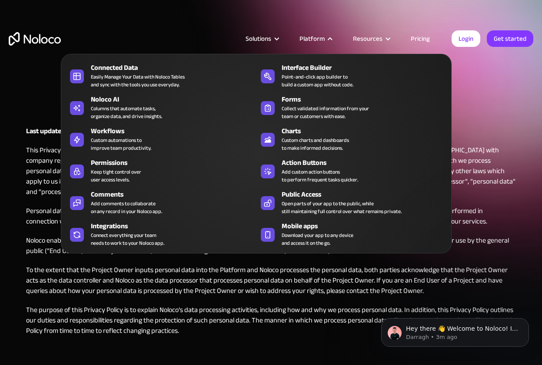
click at [305, 38] on div "Platform" at bounding box center [311, 38] width 25 height 11
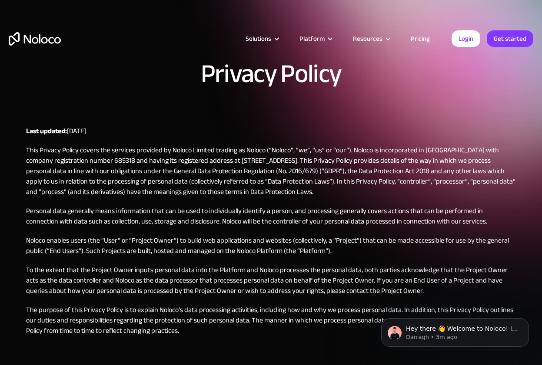
click at [304, 38] on div "Platform" at bounding box center [311, 38] width 25 height 11
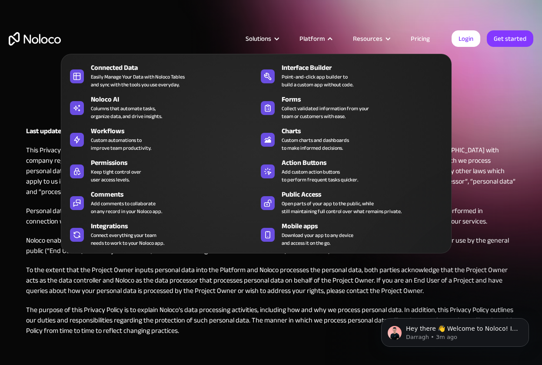
click at [303, 38] on div "Platform" at bounding box center [311, 38] width 25 height 11
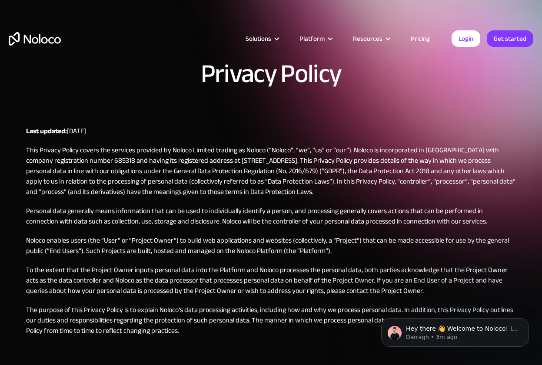
click at [302, 38] on div "Platform" at bounding box center [314, 38] width 53 height 11
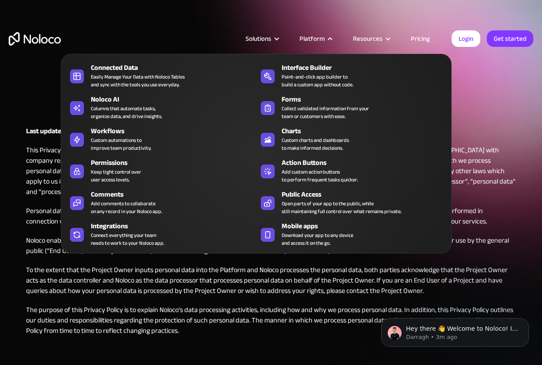
click at [301, 38] on div "Platform" at bounding box center [314, 38] width 53 height 11
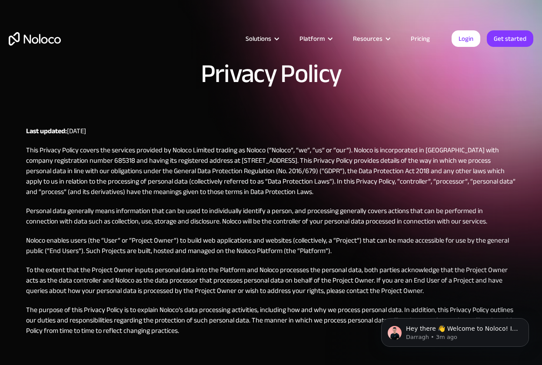
click at [297, 39] on div "Platform" at bounding box center [314, 38] width 53 height 11
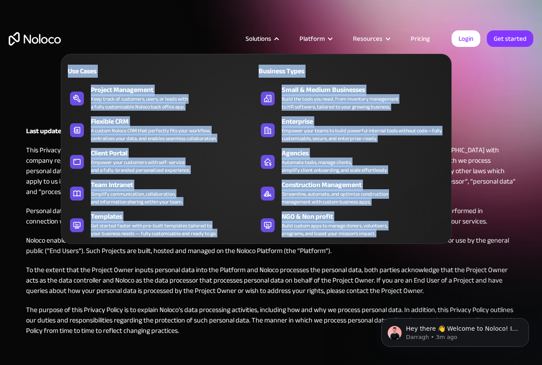
drag, startPoint x: 297, startPoint y: 39, endPoint x: 289, endPoint y: 38, distance: 7.8
click at [289, 38] on article "Solutions Use Cases Business Types Project Management Keep track of customers, …" at bounding box center [256, 38] width 390 height 11
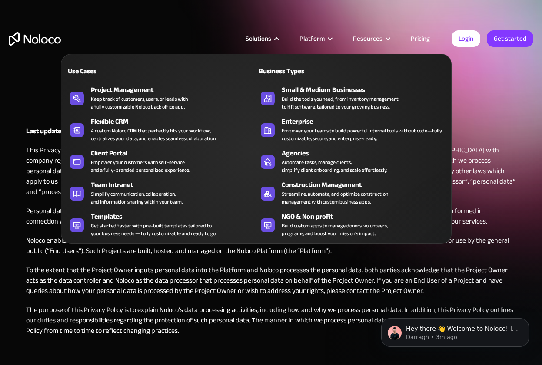
click at [285, 38] on div "Solutions" at bounding box center [262, 38] width 54 height 11
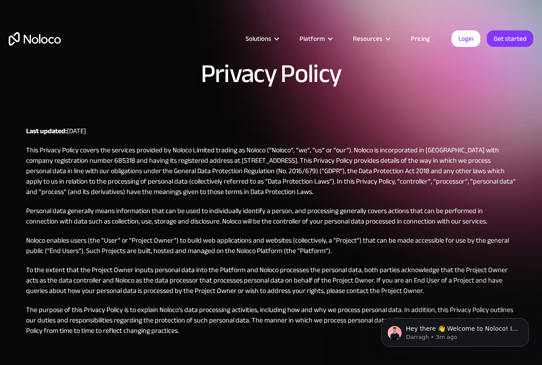
click at [285, 38] on div "Solutions" at bounding box center [262, 38] width 54 height 11
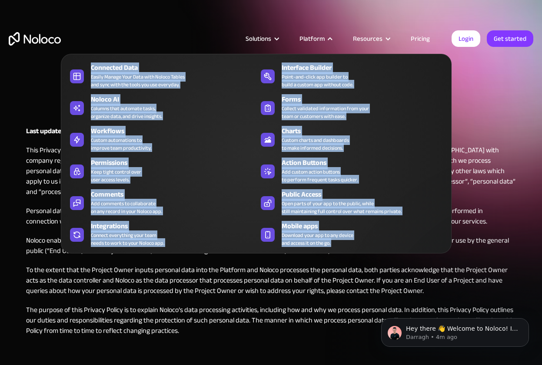
drag, startPoint x: 288, startPoint y: 31, endPoint x: 305, endPoint y: 40, distance: 19.4
click at [304, 40] on div "Solutions Use Cases Business Types Project Management Keep track of customers, …" at bounding box center [271, 47] width 542 height 51
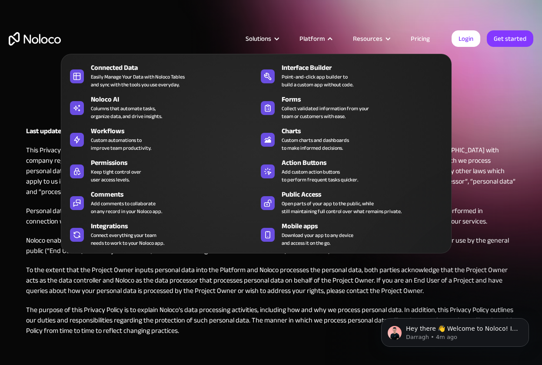
click at [305, 40] on div "Platform" at bounding box center [311, 38] width 25 height 11
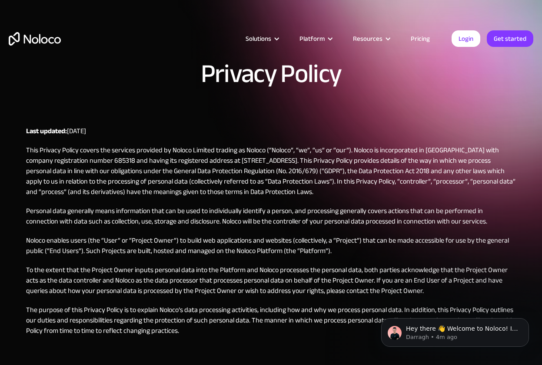
click at [307, 40] on div "Platform" at bounding box center [311, 38] width 25 height 11
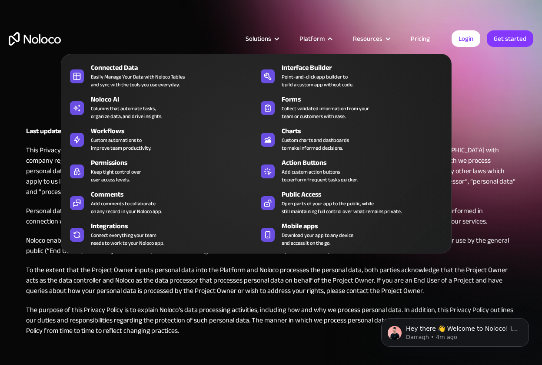
click at [311, 40] on div "Platform" at bounding box center [311, 38] width 25 height 11
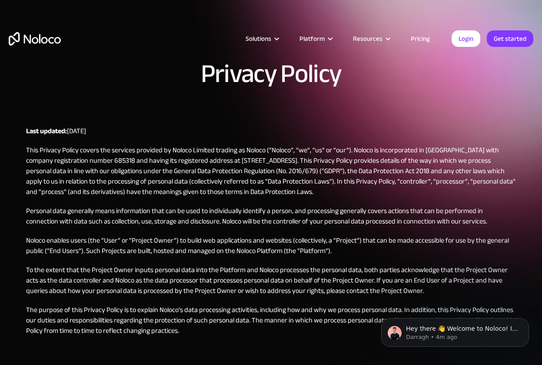
click at [311, 40] on div "Platform" at bounding box center [311, 38] width 25 height 11
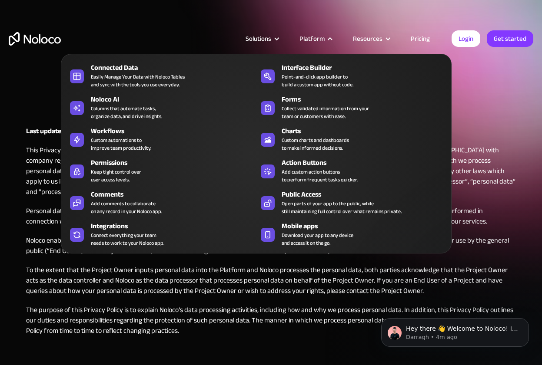
click at [311, 40] on div "Platform" at bounding box center [311, 38] width 25 height 11
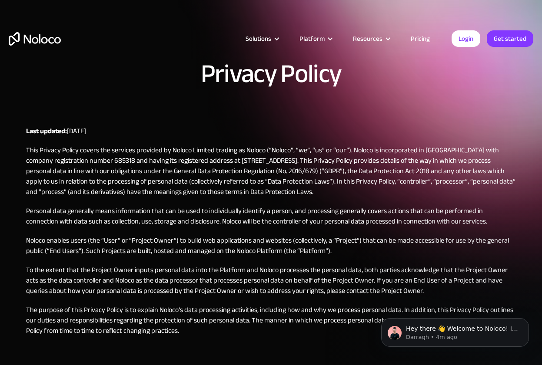
click at [311, 40] on div "Platform" at bounding box center [311, 38] width 25 height 11
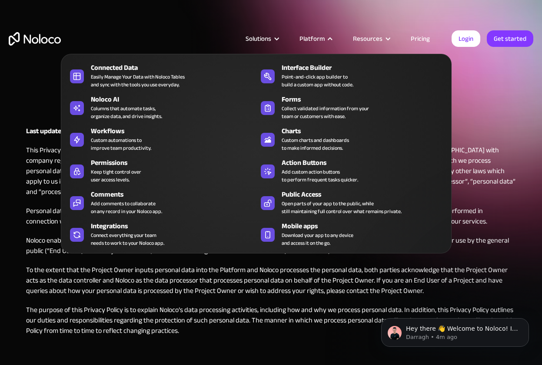
click at [311, 40] on div "Platform" at bounding box center [311, 38] width 25 height 11
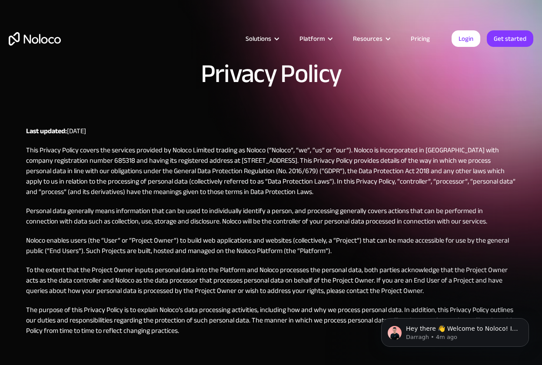
click at [311, 40] on div "Platform" at bounding box center [311, 38] width 25 height 11
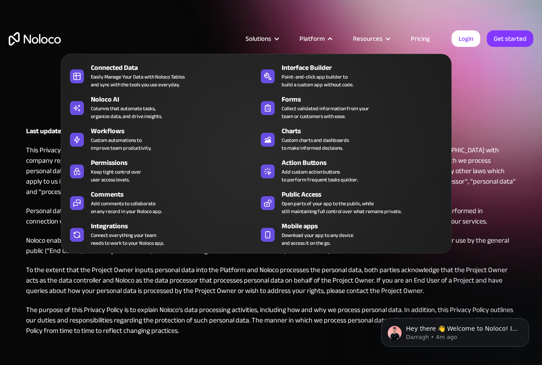
click at [311, 40] on div "Platform" at bounding box center [311, 38] width 25 height 11
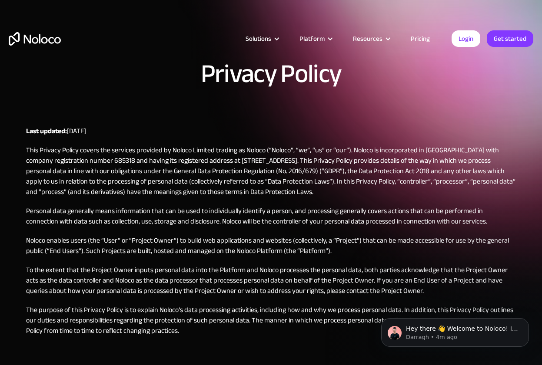
click at [311, 40] on div "Platform" at bounding box center [311, 38] width 25 height 11
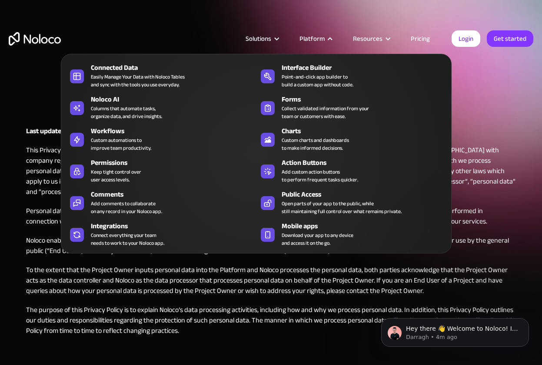
click at [311, 40] on div "Platform" at bounding box center [311, 38] width 25 height 11
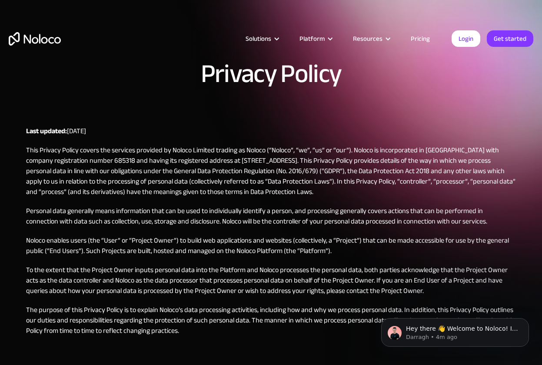
click at [311, 40] on div "Platform" at bounding box center [311, 38] width 25 height 11
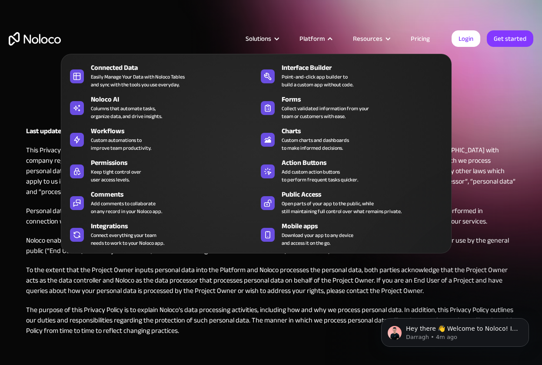
click at [311, 40] on div "Platform" at bounding box center [311, 38] width 25 height 11
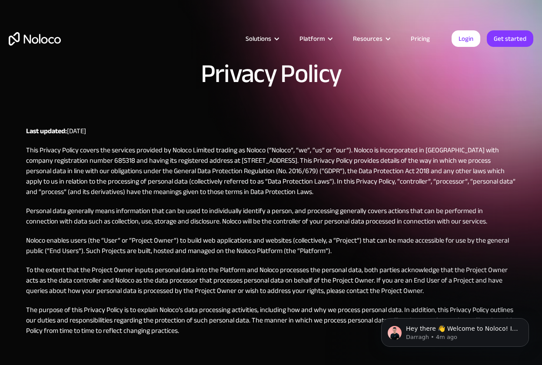
click at [311, 40] on div "Platform" at bounding box center [311, 38] width 25 height 11
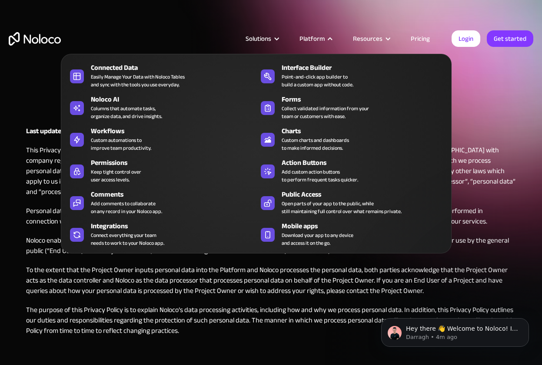
click at [316, 41] on div "Platform" at bounding box center [311, 38] width 25 height 11
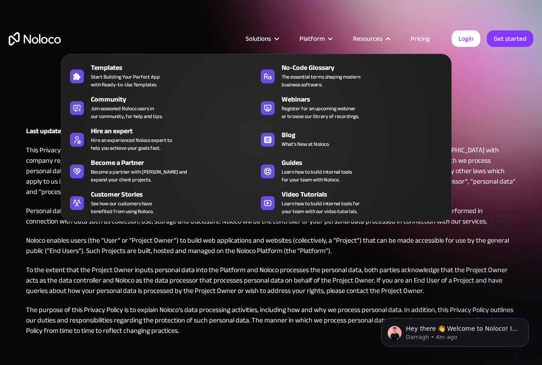
click at [366, 40] on div "Resources" at bounding box center [368, 38] width 30 height 11
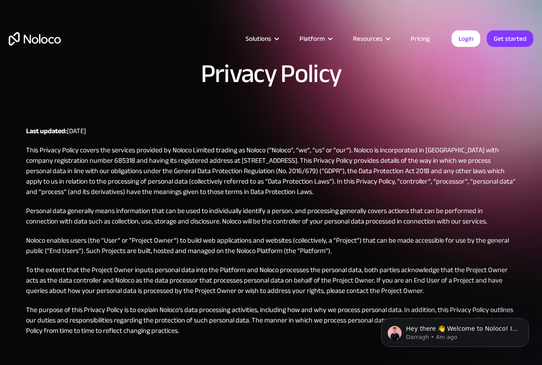
click at [366, 40] on div "Resources" at bounding box center [368, 38] width 30 height 11
drag, startPoint x: 303, startPoint y: 26, endPoint x: 298, endPoint y: 24, distance: 5.1
click at [298, 25] on div "Solutions Use Cases Business Types Project Management Keep track of customers, …" at bounding box center [271, 47] width 542 height 51
drag, startPoint x: 298, startPoint y: 24, endPoint x: 292, endPoint y: 24, distance: 5.6
click at [292, 24] on div "Solutions Use Cases Business Types Project Management Keep track of customers, …" at bounding box center [271, 47] width 542 height 51
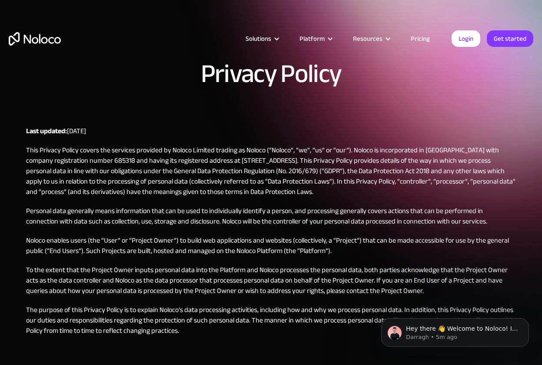
click at [292, 24] on div "Solutions Use Cases Business Types Project Management Keep track of customers, …" at bounding box center [271, 47] width 542 height 51
click at [292, 23] on div "Solutions Use Cases Business Types Project Management Keep track of customers, …" at bounding box center [271, 47] width 542 height 51
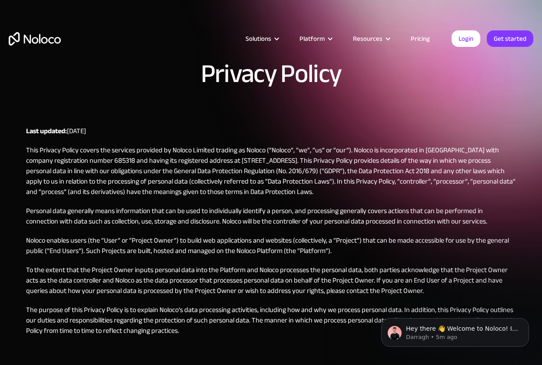
drag, startPoint x: 293, startPoint y: 23, endPoint x: 281, endPoint y: 23, distance: 11.7
click at [282, 23] on div "Solutions Use Cases Business Types Project Management Keep track of customers, …" at bounding box center [271, 47] width 542 height 51
click at [280, 23] on div "Solutions Use Cases Business Types Project Management Keep track of customers, …" at bounding box center [271, 47] width 542 height 51
click at [278, 23] on div "Solutions Use Cases Business Types Project Management Keep track of customers, …" at bounding box center [271, 47] width 542 height 51
click at [276, 23] on div "Solutions Use Cases Business Types Project Management Keep track of customers, …" at bounding box center [271, 47] width 542 height 51
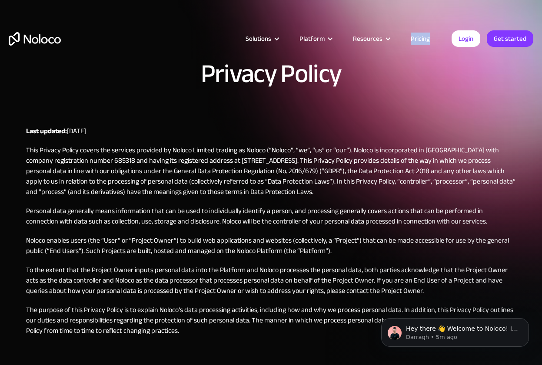
click at [275, 23] on div "Solutions Use Cases Business Types Project Management Keep track of customers, …" at bounding box center [271, 47] width 542 height 51
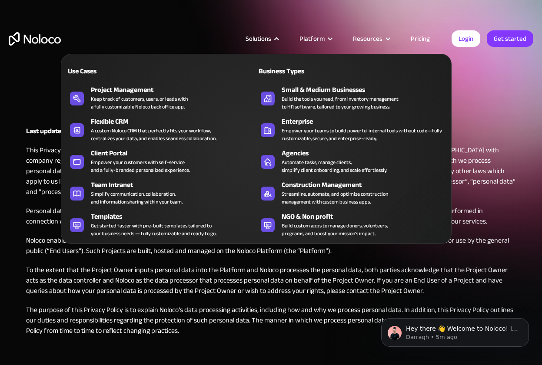
click at [288, 44] on nav "Use Cases Business Types Project Management Keep track of customers, users, or …" at bounding box center [256, 143] width 390 height 202
click at [288, 43] on nav "Use Cases Business Types Project Management Keep track of customers, users, or …" at bounding box center [256, 143] width 390 height 202
click at [288, 40] on div "Solutions" at bounding box center [262, 38] width 54 height 11
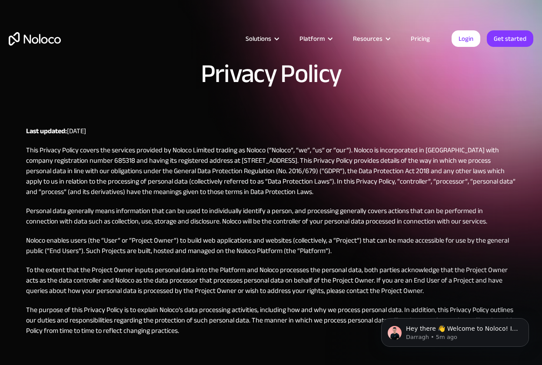
click at [288, 38] on div "Solutions" at bounding box center [262, 38] width 54 height 11
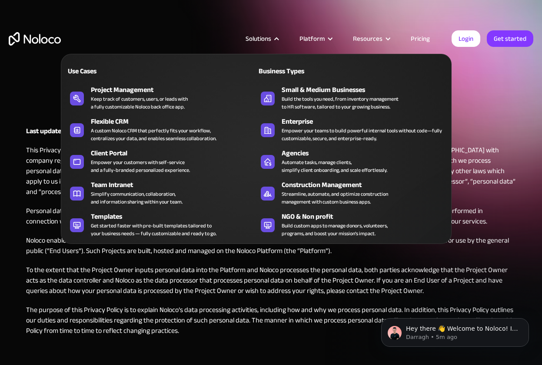
click at [288, 38] on div "Solutions" at bounding box center [262, 38] width 54 height 11
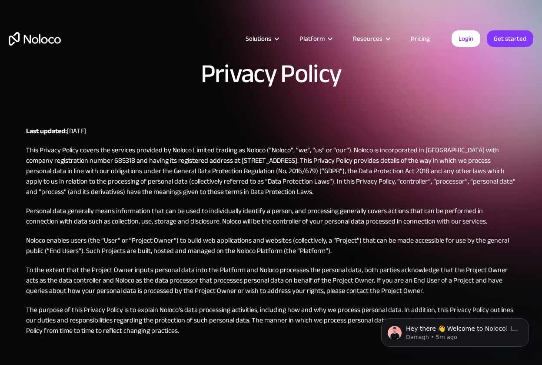
click at [288, 38] on div "Solutions" at bounding box center [262, 38] width 54 height 11
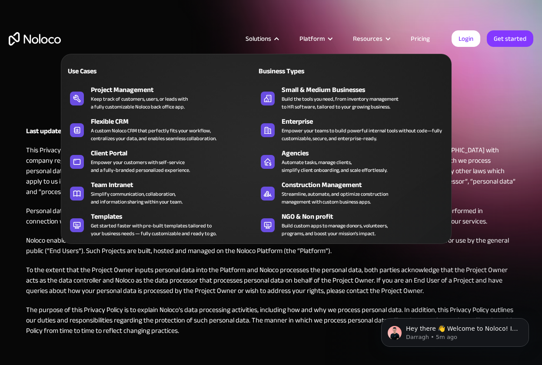
click at [288, 38] on div "Solutions" at bounding box center [262, 38] width 54 height 11
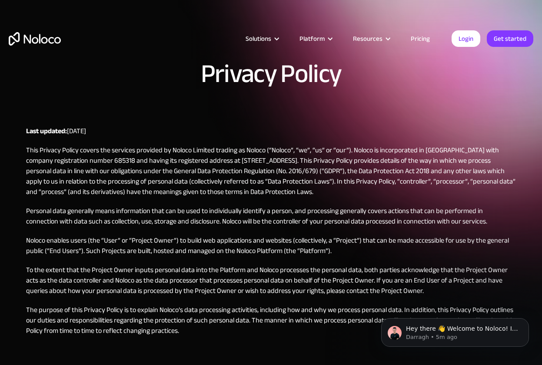
click at [288, 38] on div "Solutions" at bounding box center [262, 38] width 54 height 11
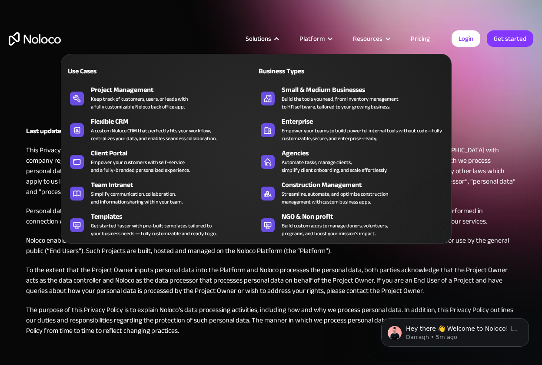
click at [288, 38] on div "Solutions" at bounding box center [262, 38] width 54 height 11
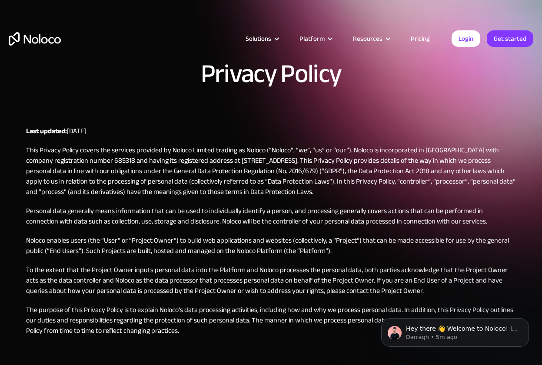
click at [288, 36] on div "Solutions" at bounding box center [262, 38] width 54 height 11
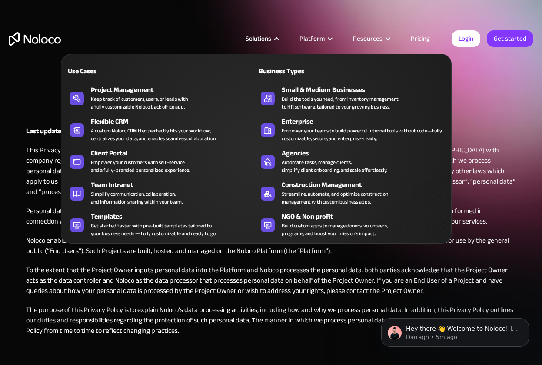
click at [288, 36] on div "Solutions" at bounding box center [262, 38] width 54 height 11
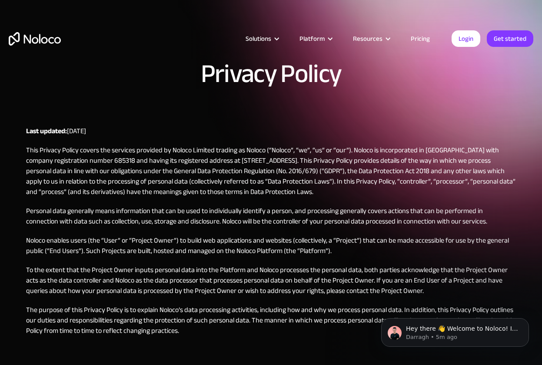
click at [288, 36] on div "Solutions" at bounding box center [262, 38] width 54 height 11
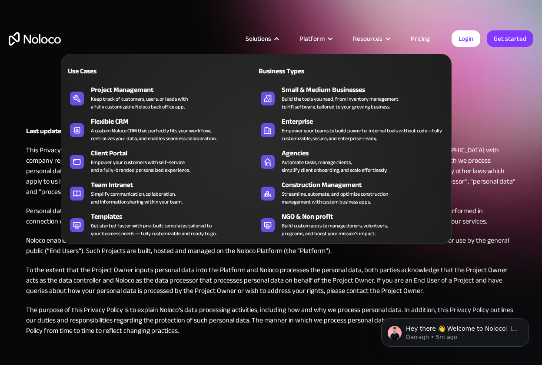
click at [288, 36] on div "Solutions" at bounding box center [262, 38] width 54 height 11
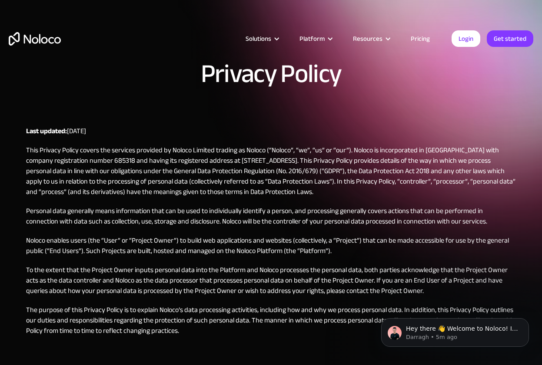
click at [287, 36] on div "Solutions" at bounding box center [262, 38] width 54 height 11
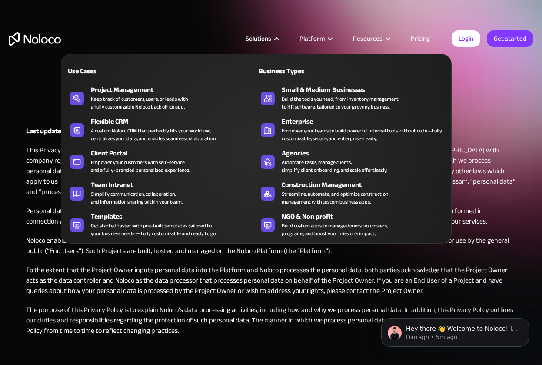
drag, startPoint x: 287, startPoint y: 36, endPoint x: 282, endPoint y: 36, distance: 4.8
click at [282, 36] on div "Solutions" at bounding box center [262, 38] width 54 height 11
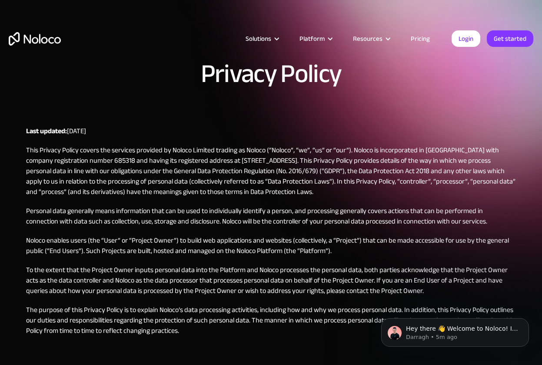
click at [280, 36] on div at bounding box center [276, 39] width 7 height 7
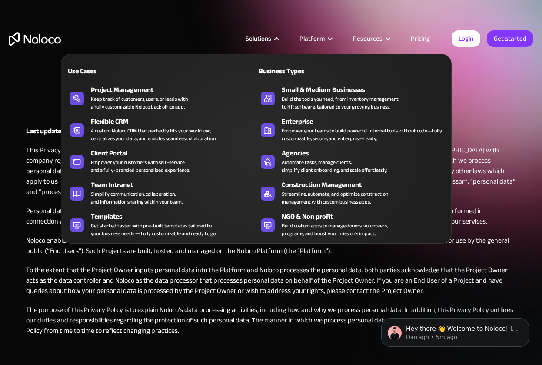
click at [280, 36] on div at bounding box center [276, 39] width 7 height 7
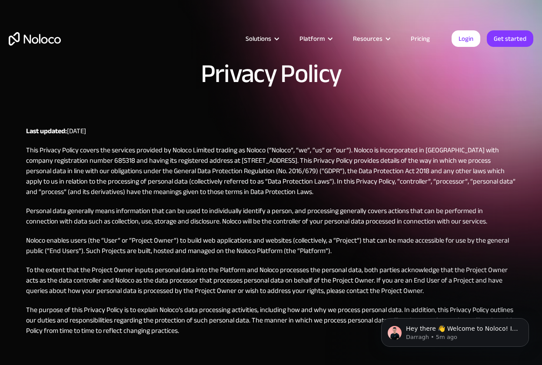
click at [280, 36] on div at bounding box center [276, 39] width 7 height 7
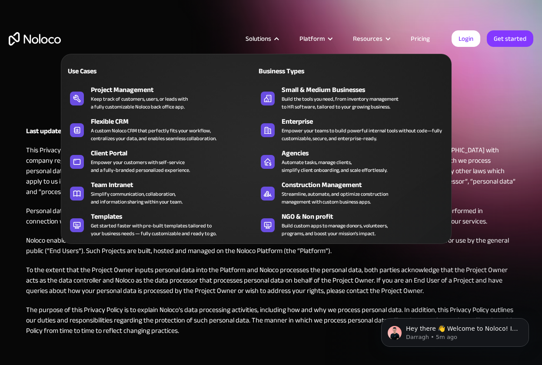
click at [280, 34] on div "Solutions" at bounding box center [262, 38] width 54 height 11
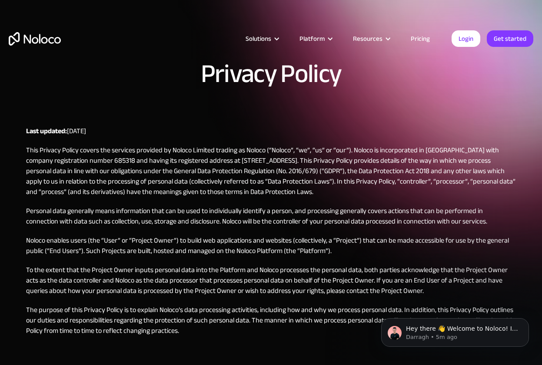
click at [280, 32] on div "Solutions Use Cases Business Types Project Management Keep track of customers, …" at bounding box center [271, 47] width 542 height 51
click at [280, 28] on div "Solutions Use Cases Business Types Project Management Keep track of customers, …" at bounding box center [271, 47] width 542 height 51
click at [280, 25] on div "Solutions Use Cases Business Types Project Management Keep track of customers, …" at bounding box center [271, 47] width 542 height 51
click at [279, 23] on div "Solutions Use Cases Business Types Project Management Keep track of customers, …" at bounding box center [271, 47] width 542 height 51
click at [279, 20] on div "Solutions Use Cases Business Types Project Management Keep track of customers, …" at bounding box center [271, 41] width 542 height 82
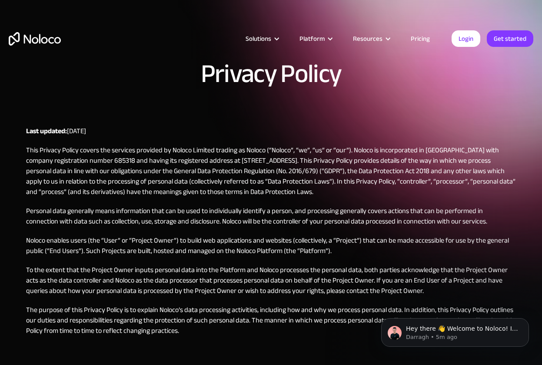
drag, startPoint x: 279, startPoint y: 18, endPoint x: 279, endPoint y: 11, distance: 6.5
click at [279, 14] on div "Solutions Use Cases Business Types Project Management Keep track of customers, …" at bounding box center [271, 41] width 542 height 82
click at [279, 10] on div "Solutions Use Cases Business Types Project Management Keep track of customers, …" at bounding box center [271, 41] width 542 height 82
click at [279, 5] on div "Solutions Use Cases Business Types Project Management Keep track of customers, …" at bounding box center [271, 41] width 542 height 82
drag, startPoint x: 279, startPoint y: 3, endPoint x: 279, endPoint y: -2, distance: 4.8
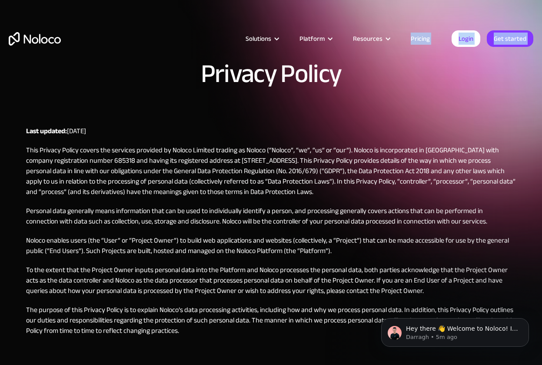
click at [279, 0] on html "Solutions Use Cases Business Types Project Management Keep track of customers, …" at bounding box center [271, 182] width 542 height 365
